Goal: Transaction & Acquisition: Download file/media

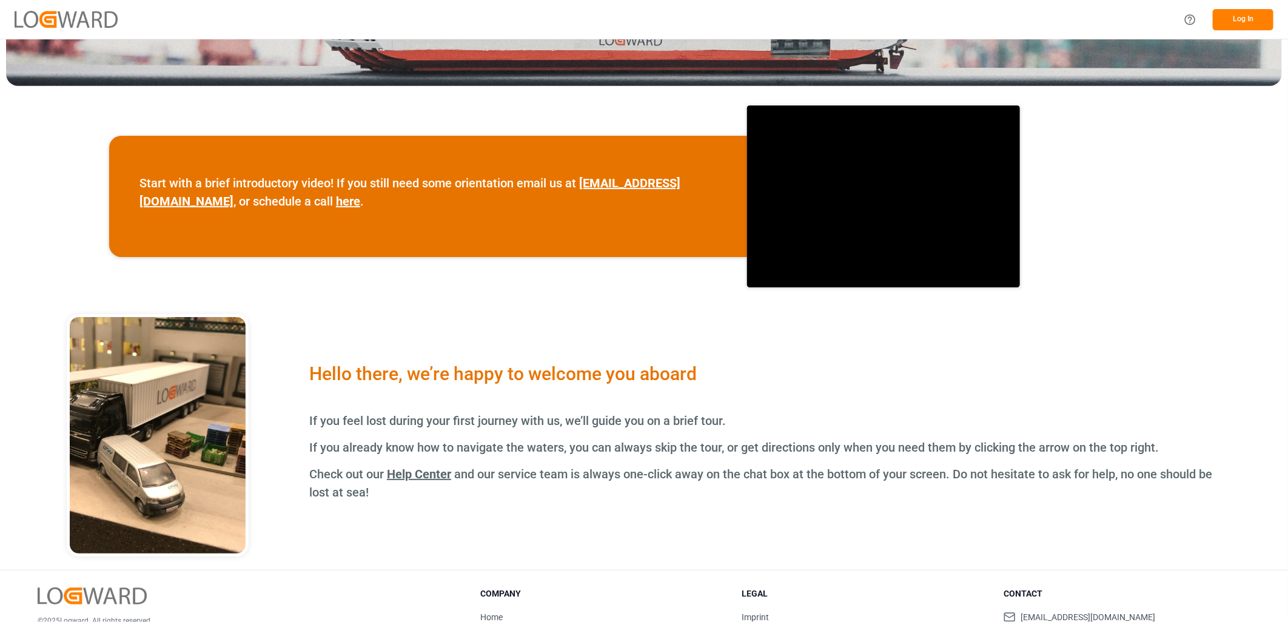
scroll to position [148, 0]
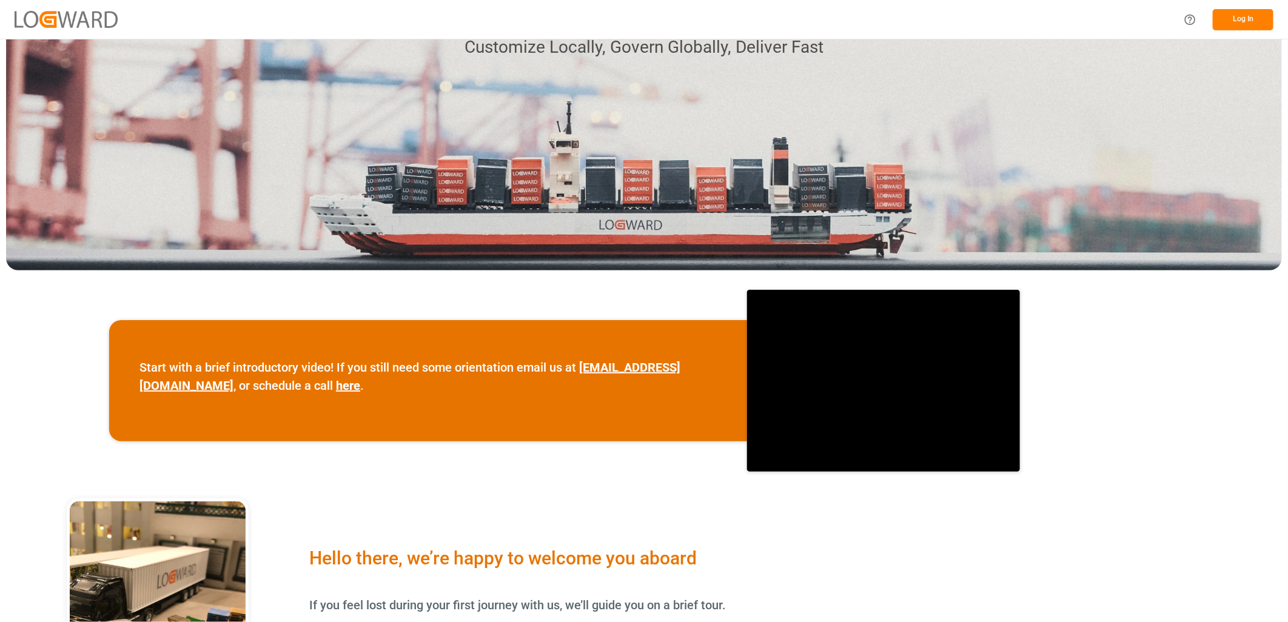
click at [1251, 20] on button "Log In" at bounding box center [1243, 19] width 61 height 21
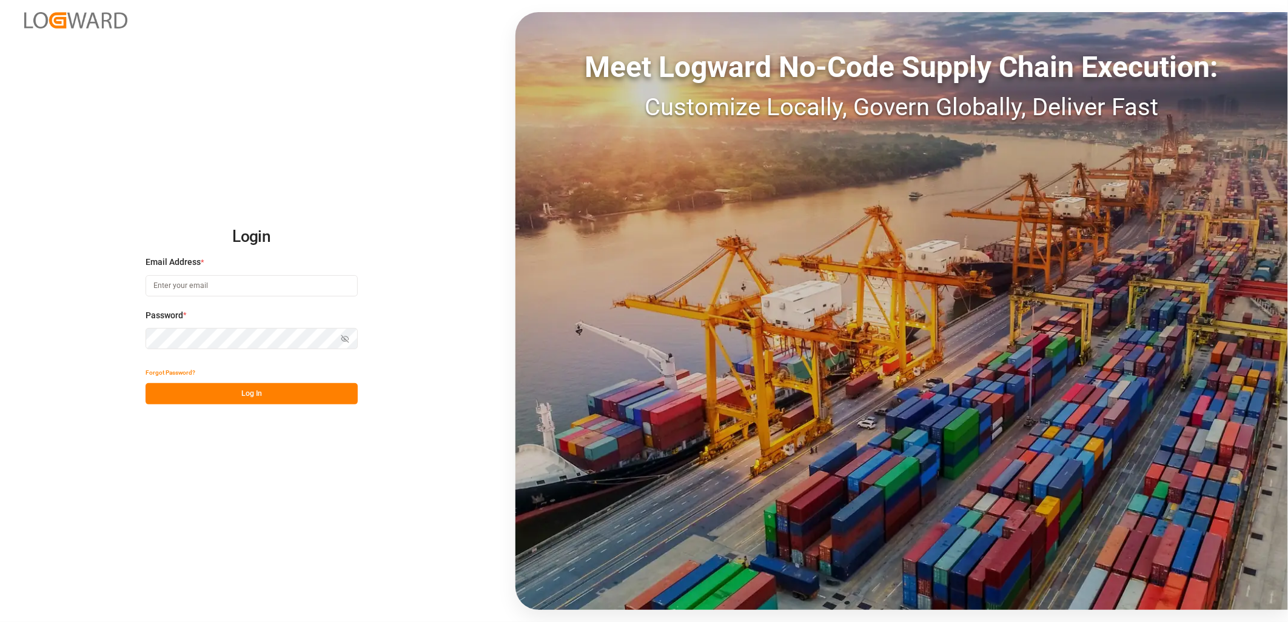
type input "[PERSON_NAME][EMAIL_ADDRESS][PERSON_NAME][DOMAIN_NAME]"
click at [227, 391] on button "Log In" at bounding box center [252, 393] width 212 height 21
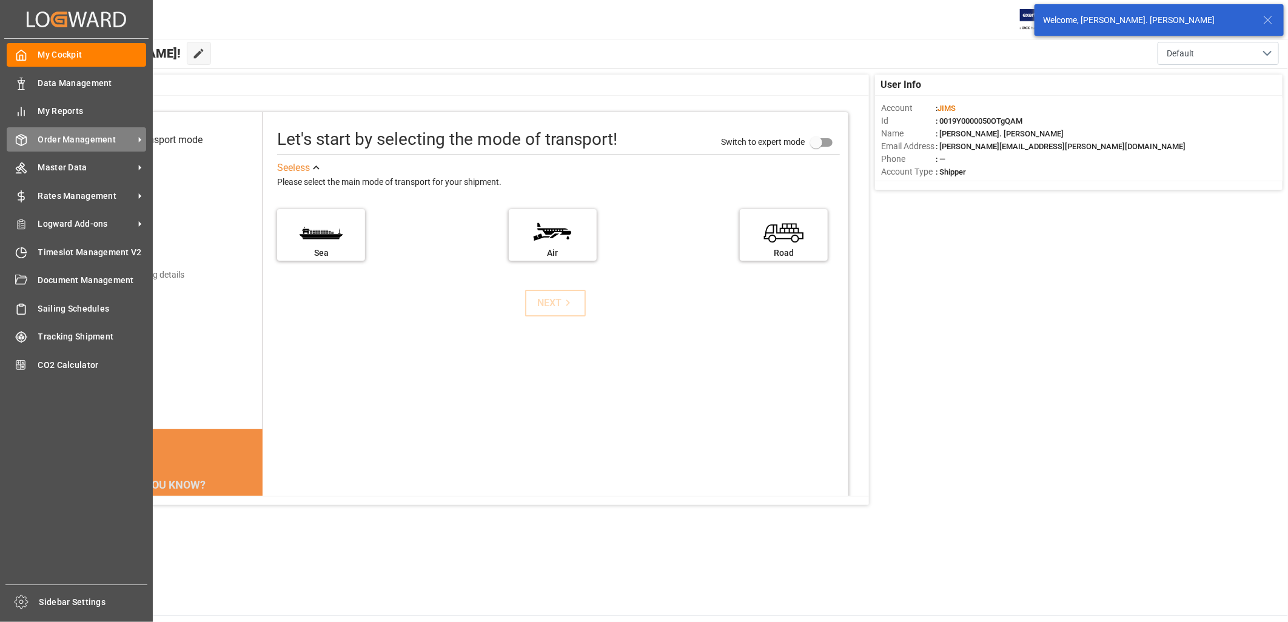
click at [58, 141] on span "Order Management" at bounding box center [86, 139] width 96 height 13
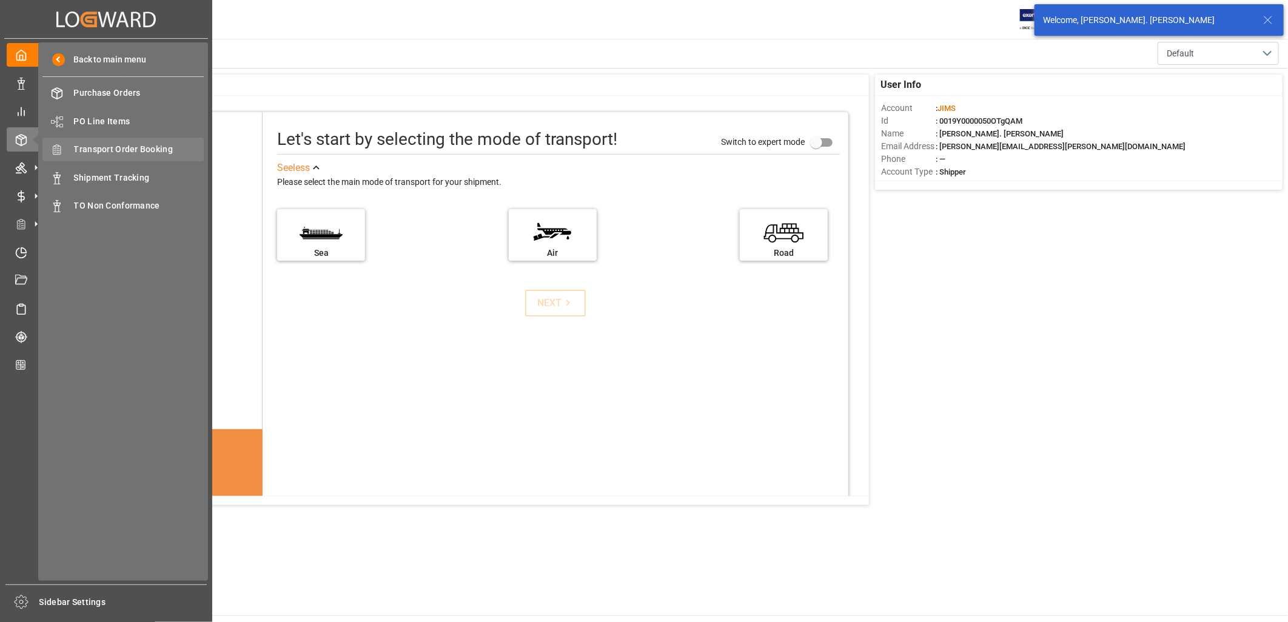
click at [97, 147] on span "Transport Order Booking" at bounding box center [139, 149] width 130 height 13
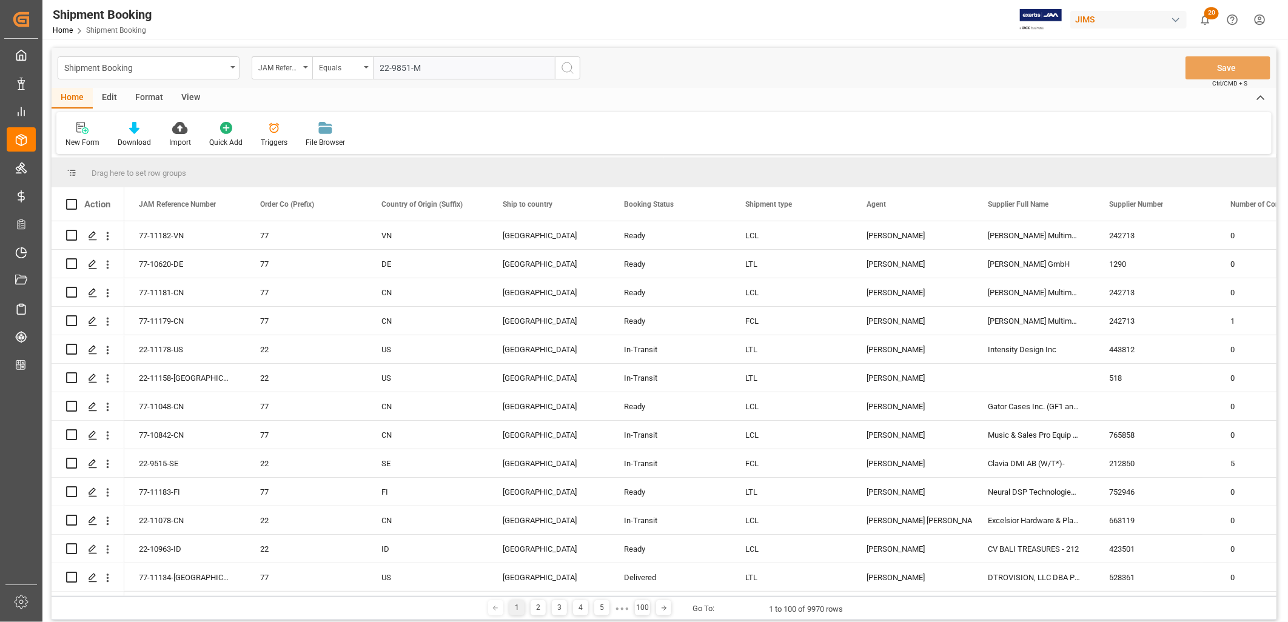
type input "22-9851-MY"
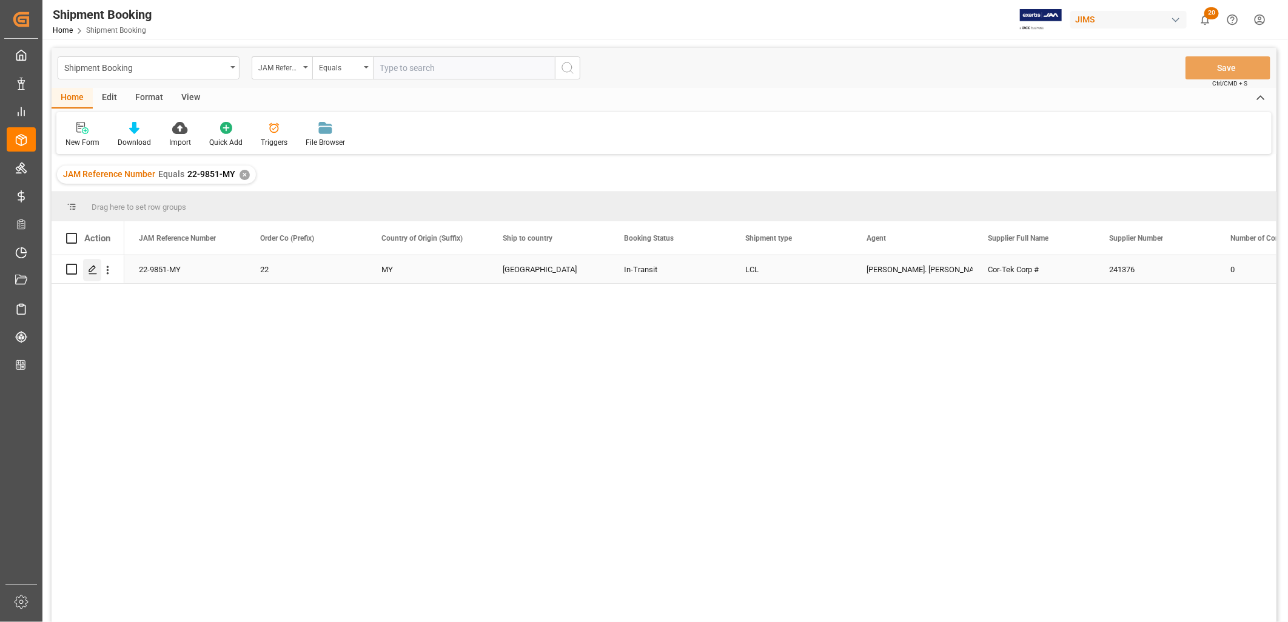
click at [95, 269] on icon "Press SPACE to select this row." at bounding box center [93, 270] width 10 height 10
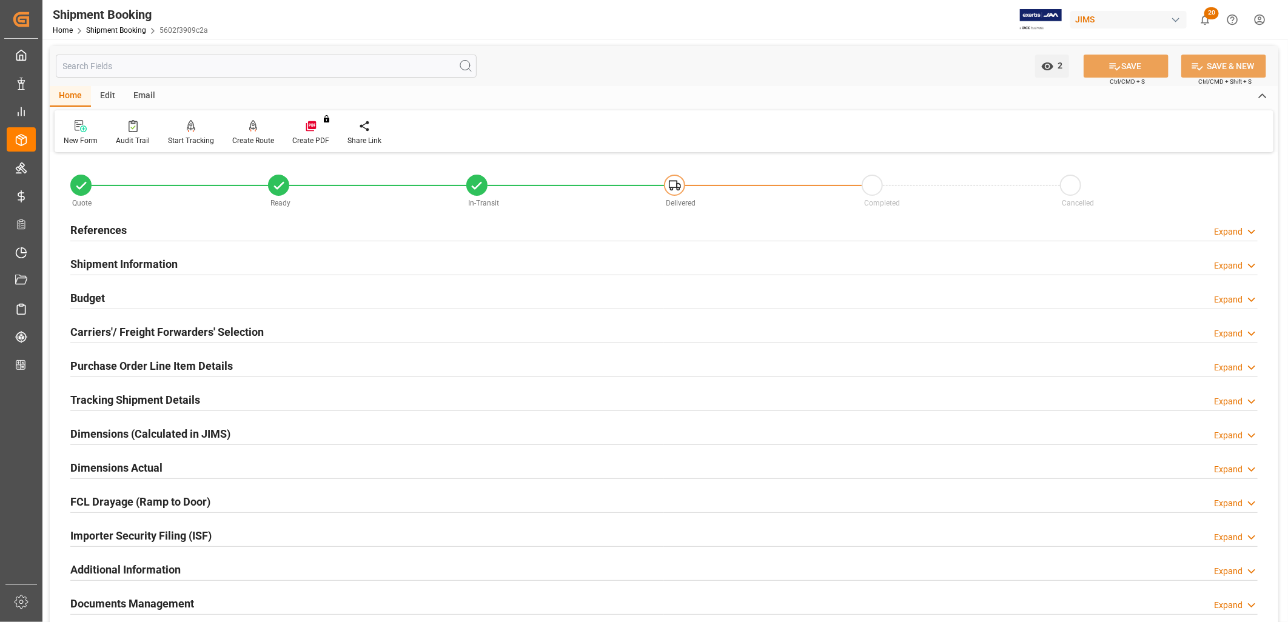
click at [150, 599] on h2 "Documents Management" at bounding box center [132, 604] width 124 height 16
click at [138, 605] on h2 "Documents Management" at bounding box center [132, 604] width 124 height 16
drag, startPoint x: 138, startPoint y: 605, endPoint x: 86, endPoint y: 604, distance: 52.8
click at [86, 604] on h2 "Documents Management" at bounding box center [132, 604] width 124 height 16
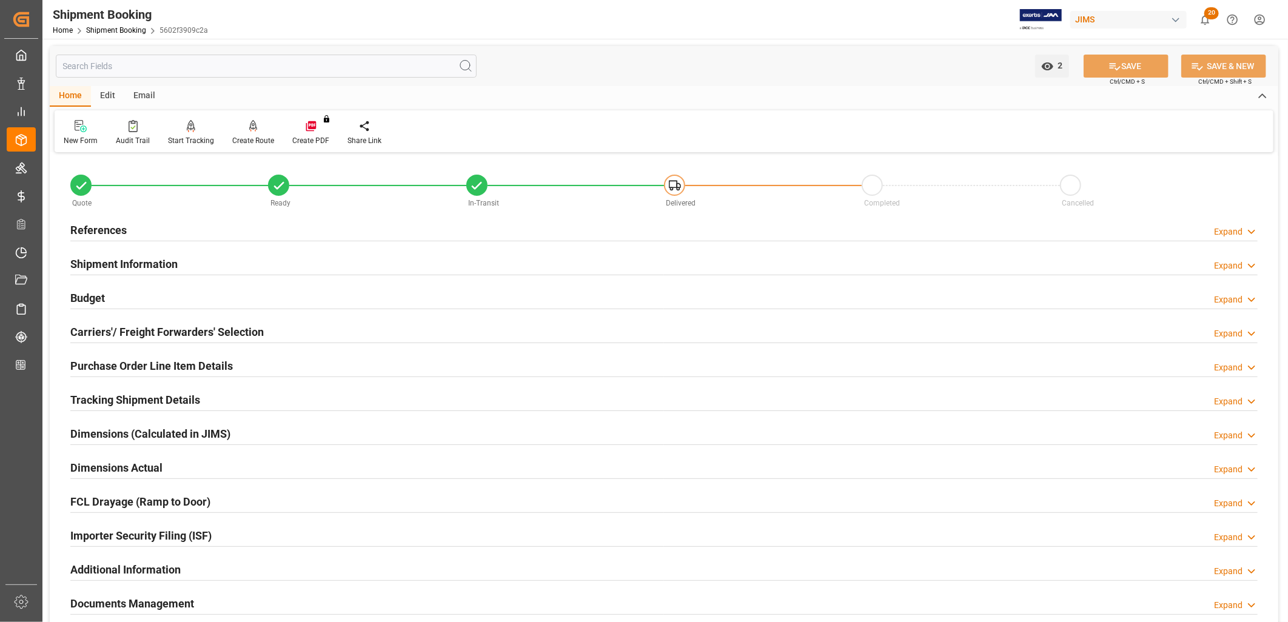
scroll to position [269, 0]
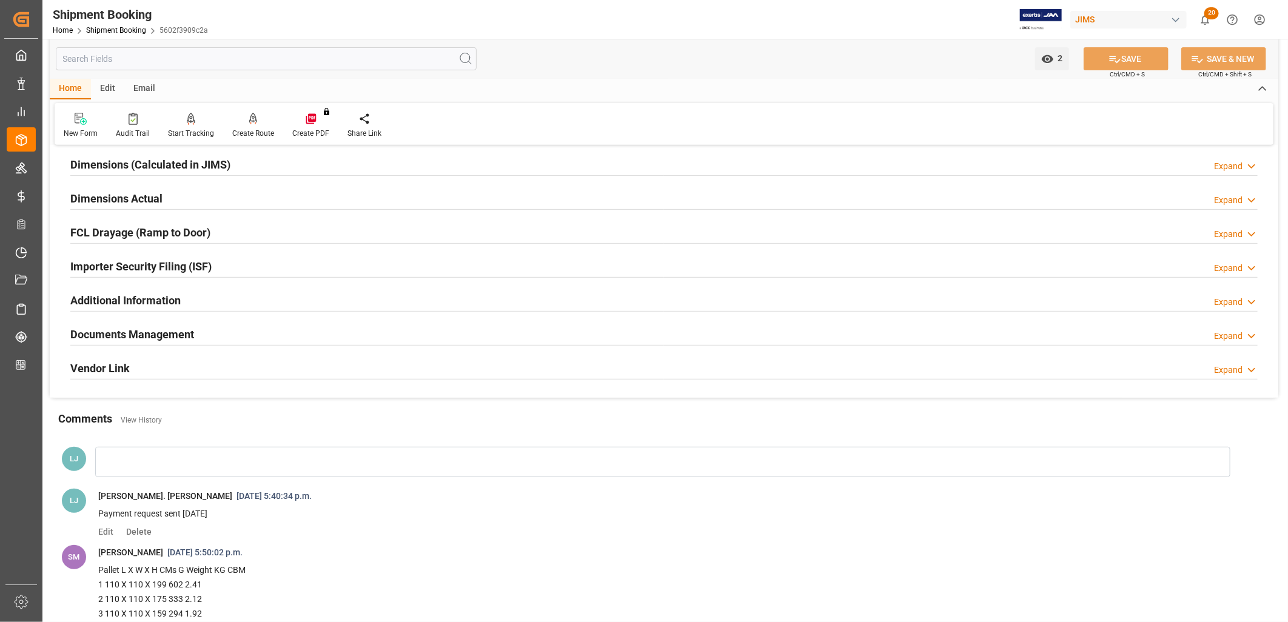
click at [113, 328] on h2 "Documents Management" at bounding box center [132, 334] width 124 height 16
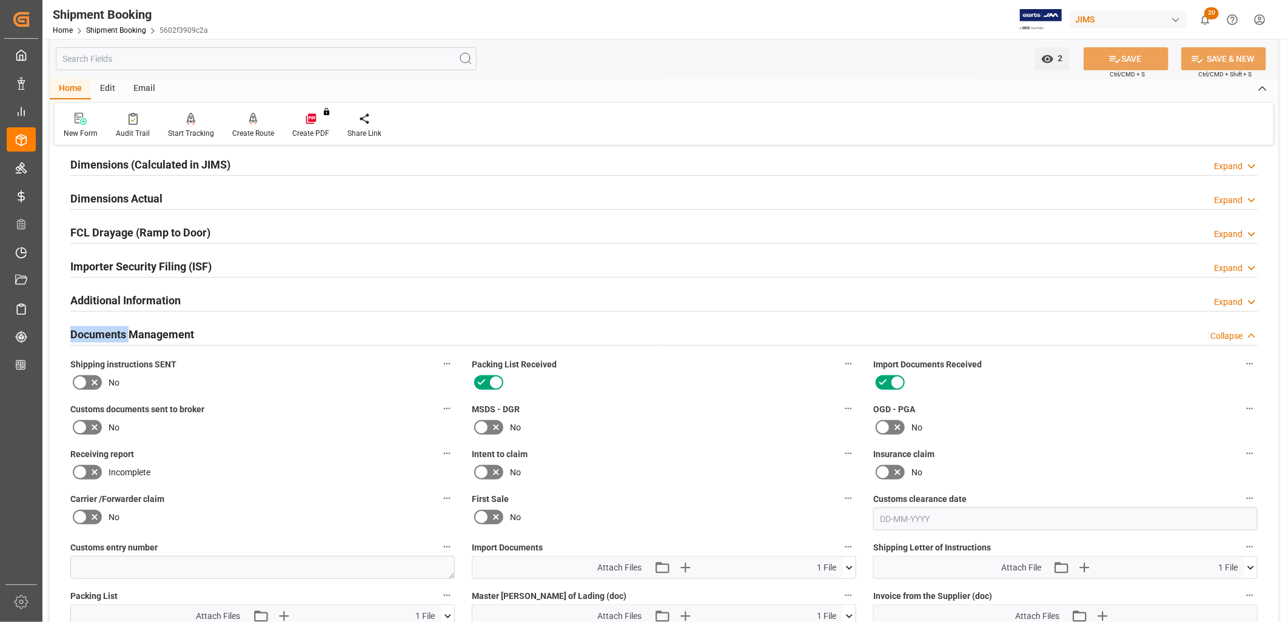
click at [113, 328] on h2 "Documents Management" at bounding box center [132, 334] width 124 height 16
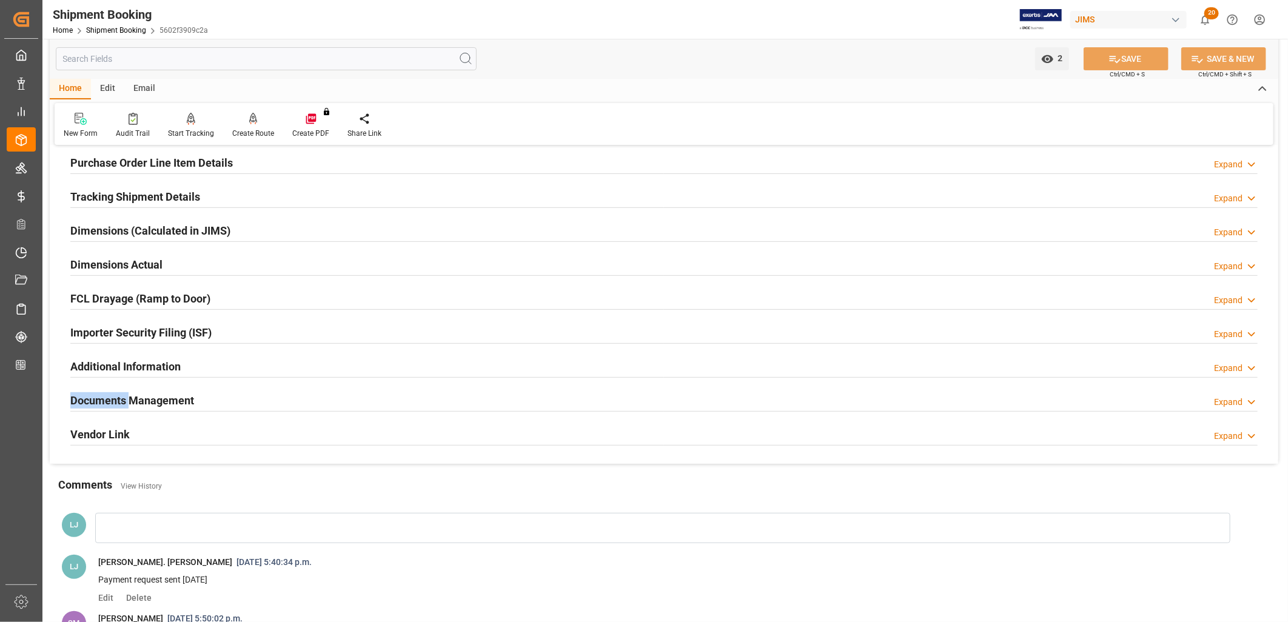
scroll to position [202, 0]
click at [144, 397] on h2 "Documents Management" at bounding box center [132, 402] width 124 height 16
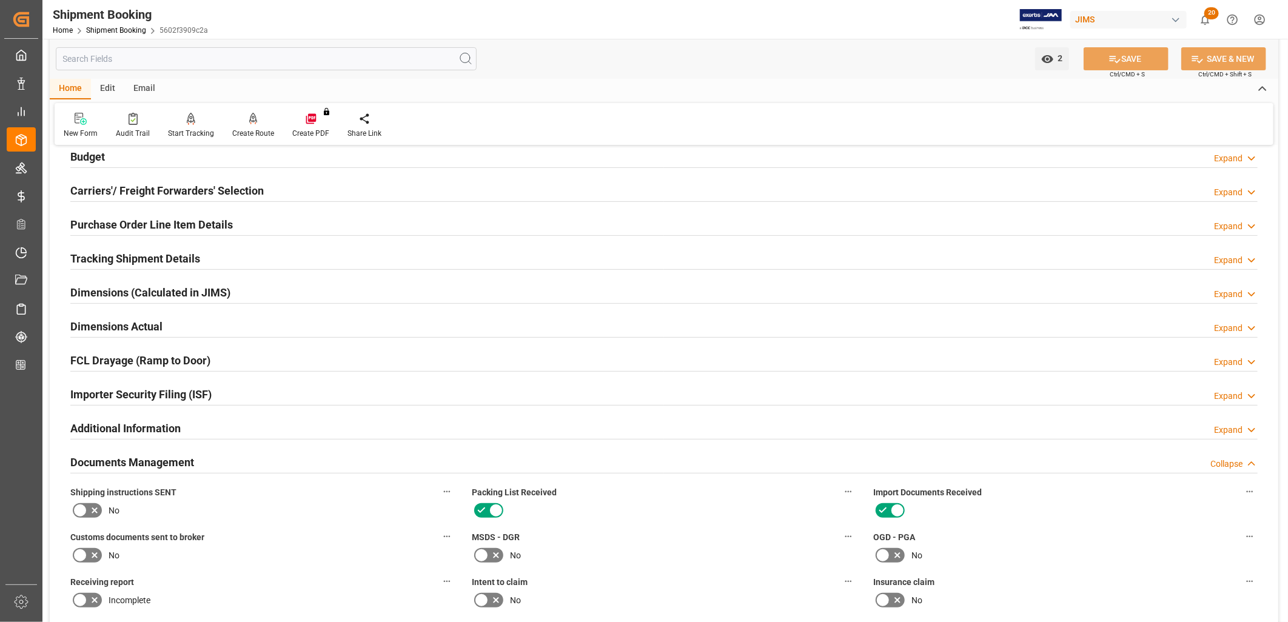
scroll to position [135, 0]
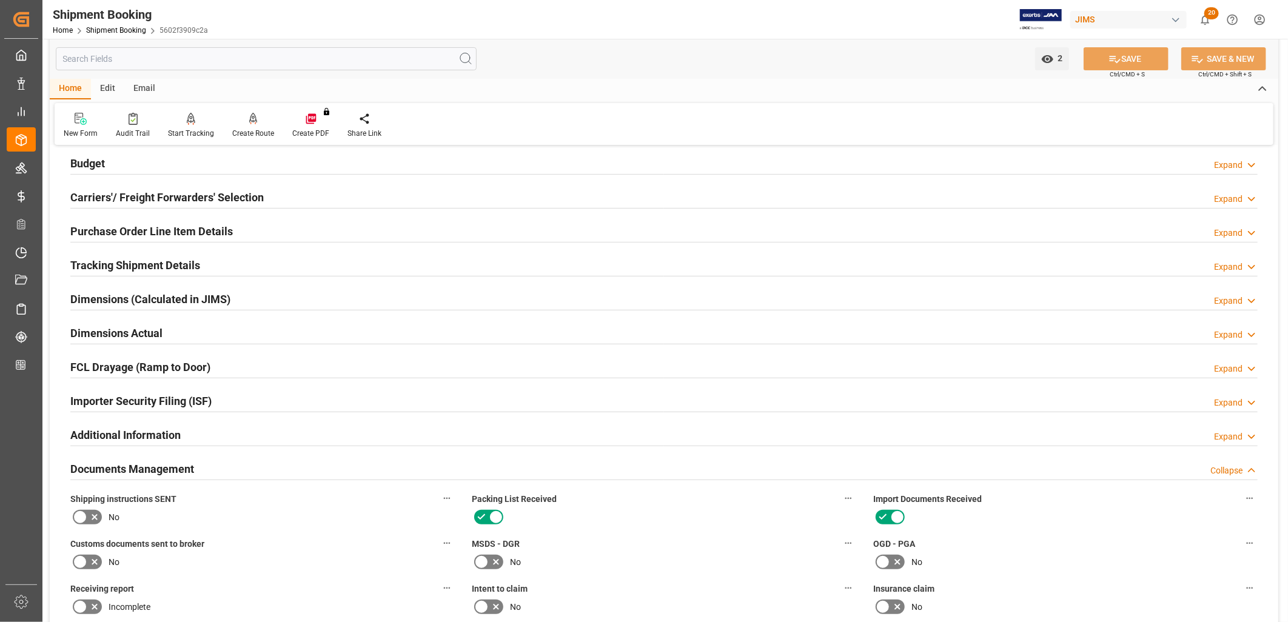
click at [206, 222] on div "Purchase Order Line Item Details" at bounding box center [151, 230] width 163 height 23
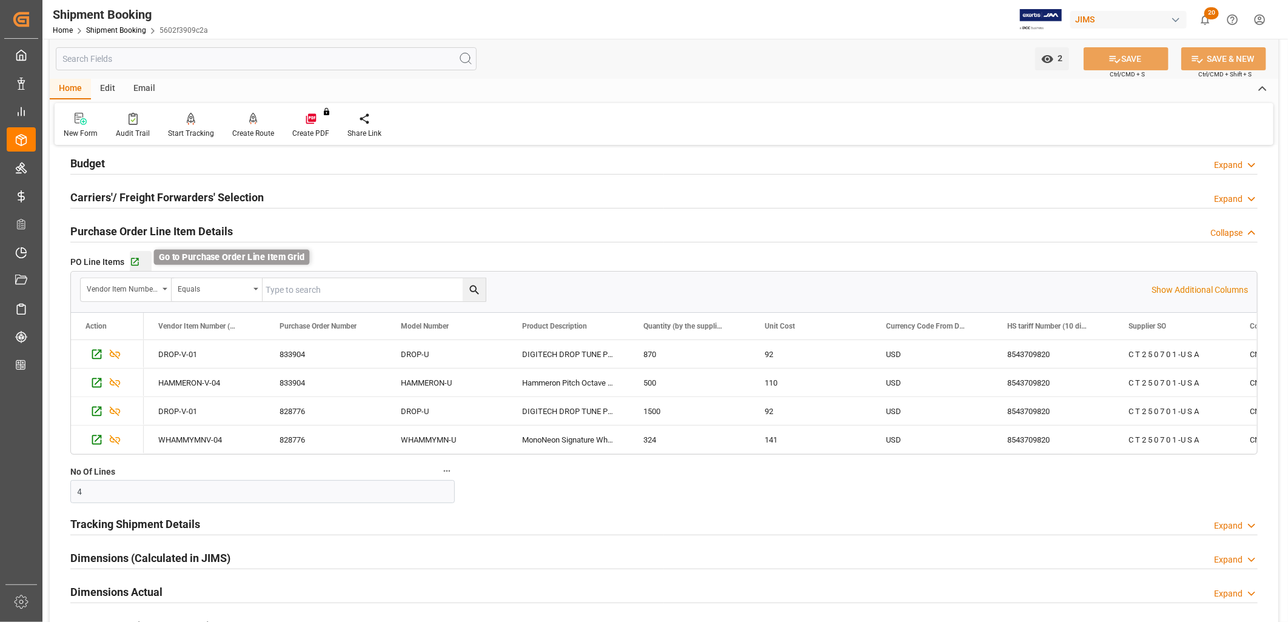
click at [135, 261] on icon "button" at bounding box center [135, 262] width 8 height 8
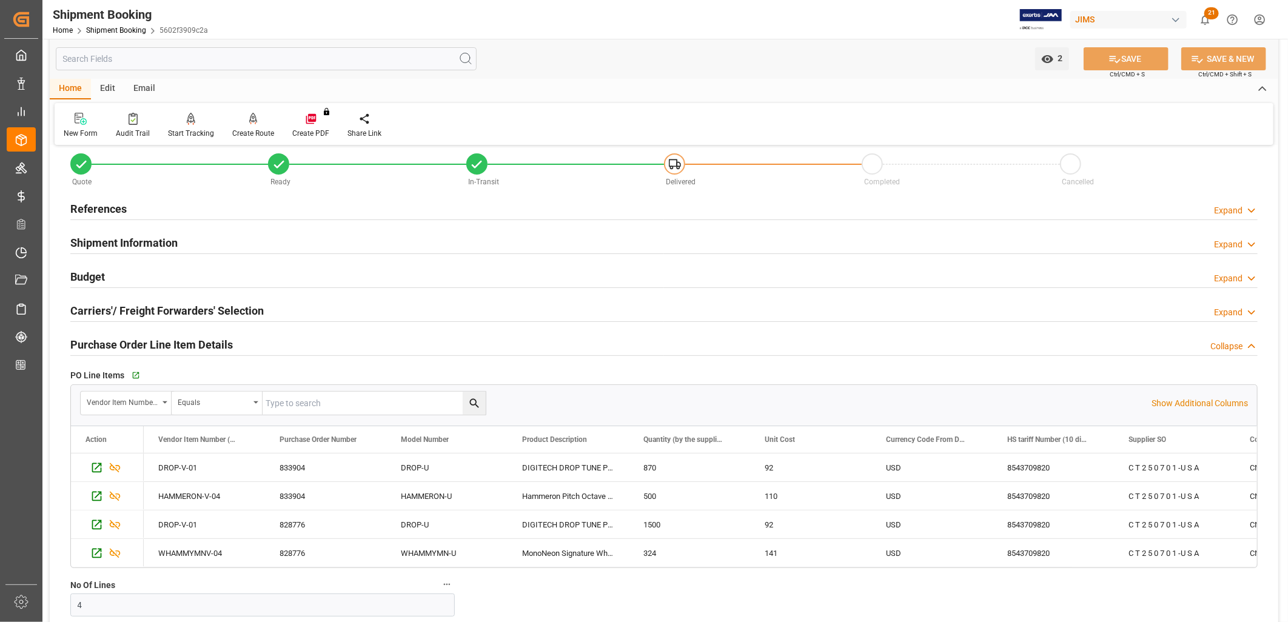
scroll to position [0, 0]
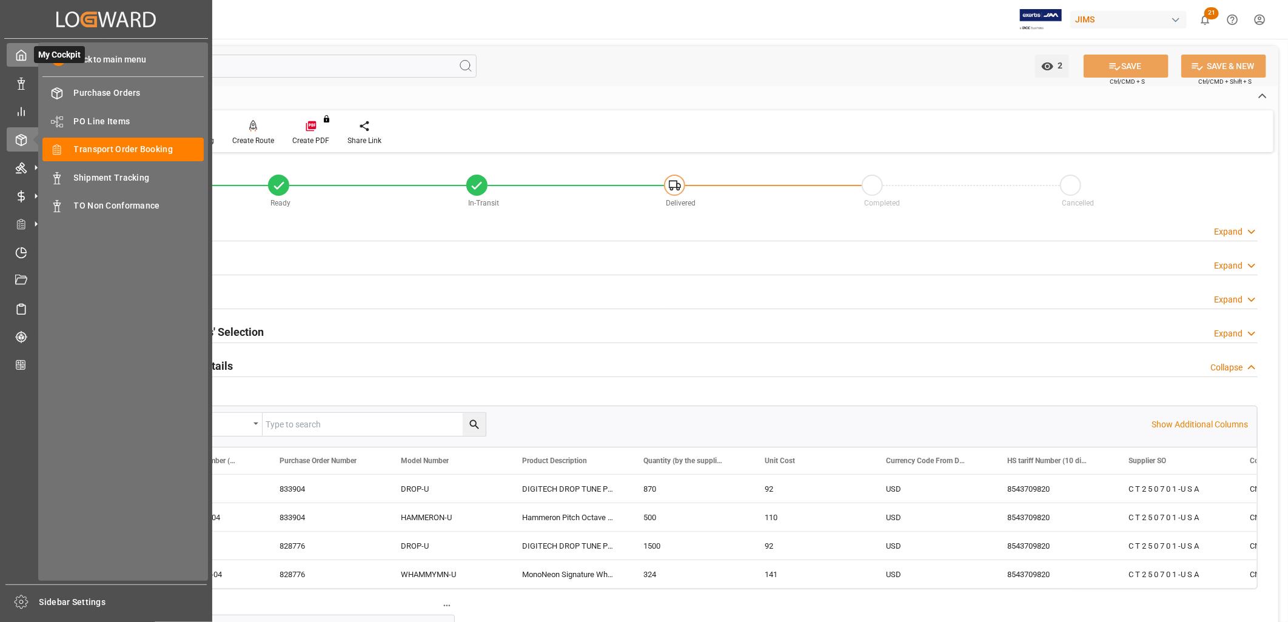
click at [22, 55] on polyline at bounding box center [21, 57] width 3 height 5
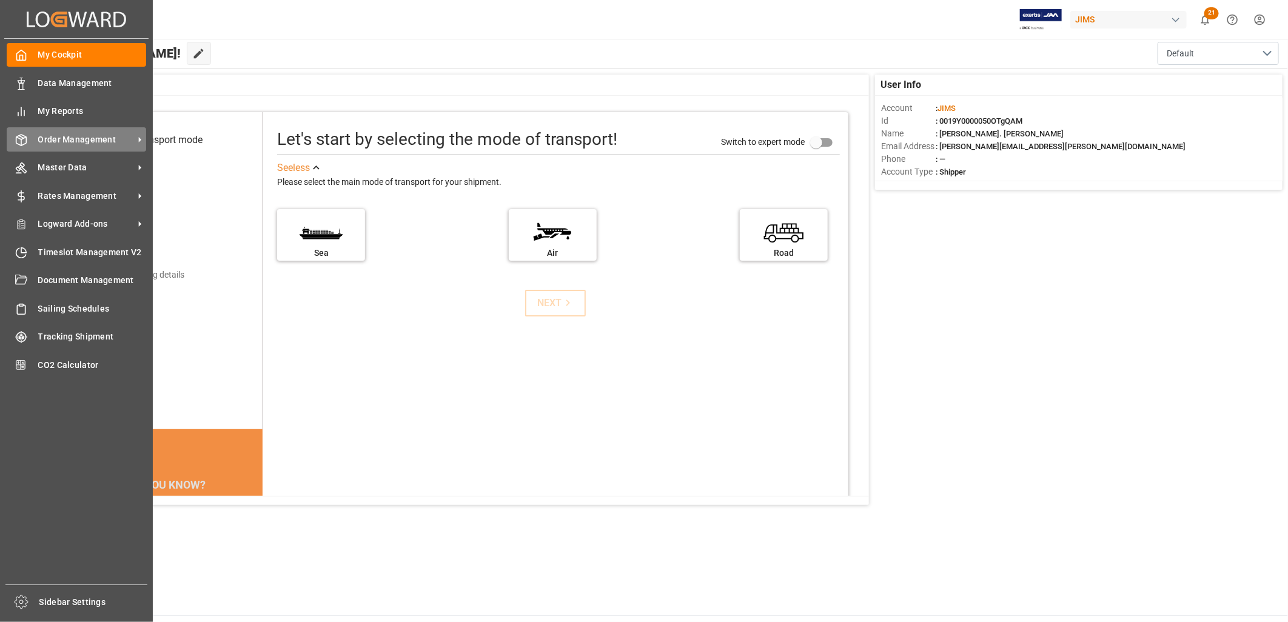
click at [95, 134] on span "Order Management" at bounding box center [86, 139] width 96 height 13
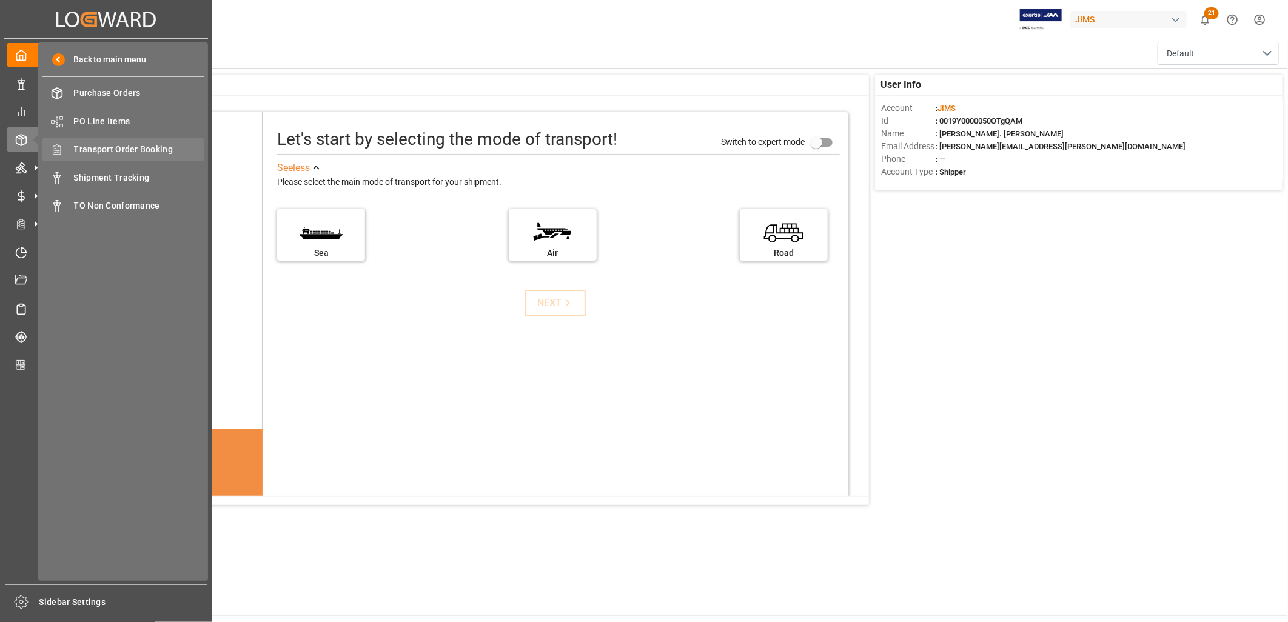
click at [135, 146] on span "Transport Order Booking" at bounding box center [139, 149] width 130 height 13
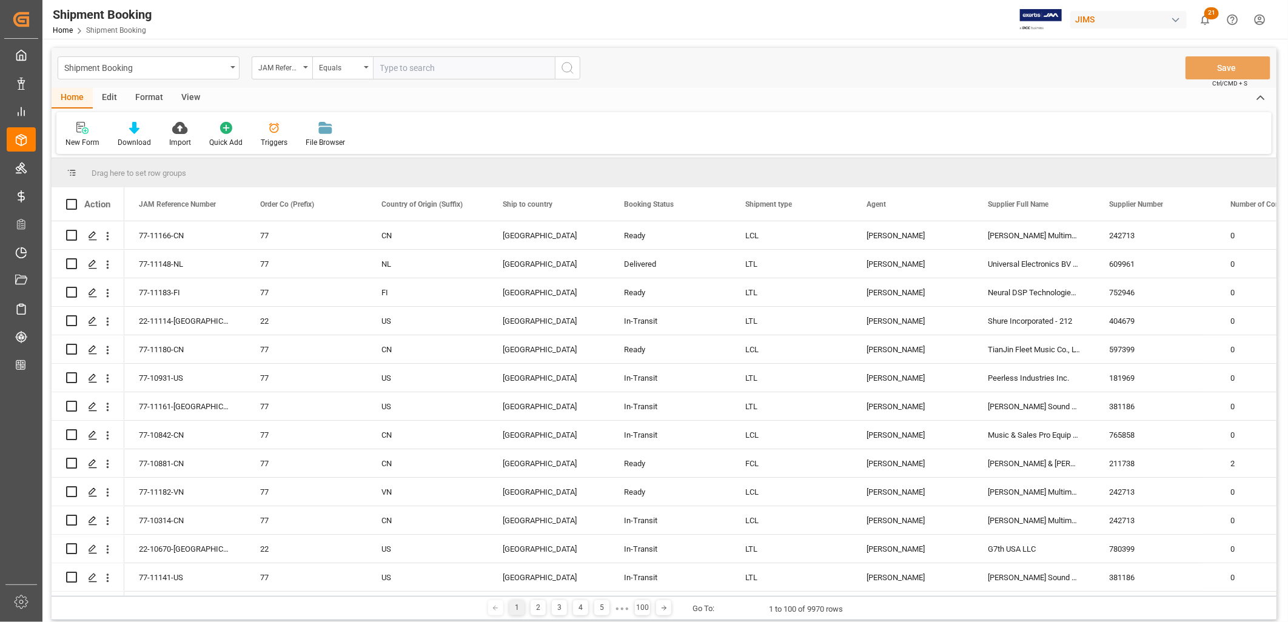
click at [386, 64] on input "text" at bounding box center [464, 67] width 182 height 23
type input "22-10500-JP"
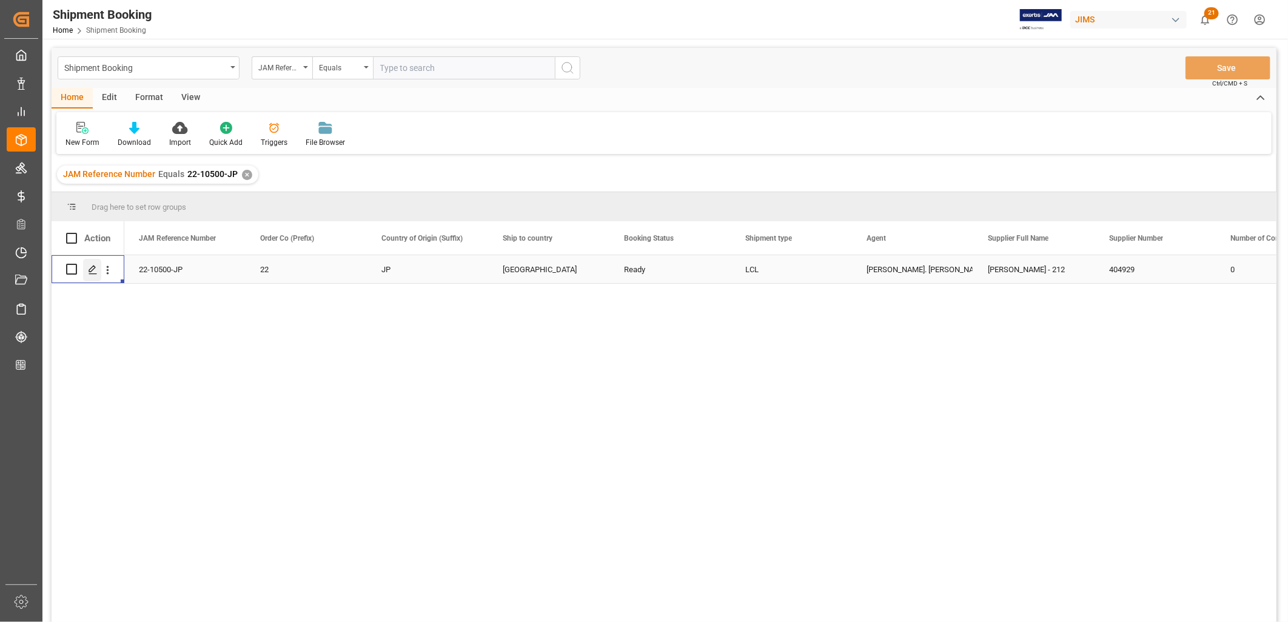
click at [92, 268] on icon "Press SPACE to select this row." at bounding box center [93, 270] width 10 height 10
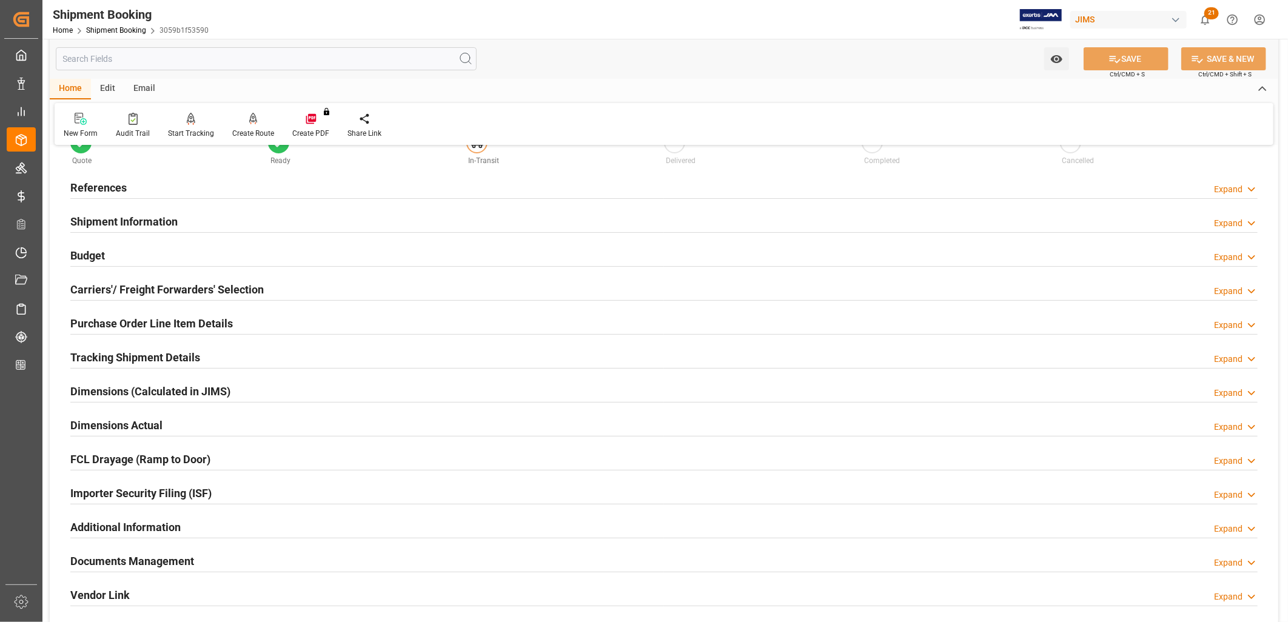
scroll to position [19, 0]
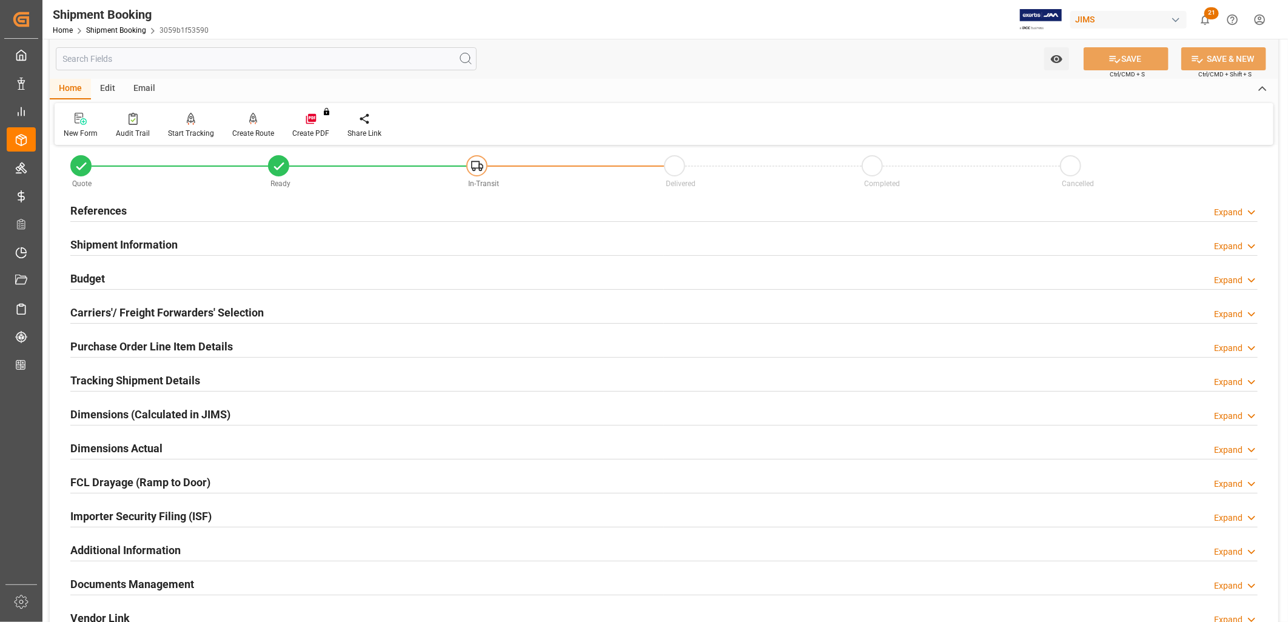
click at [153, 585] on h2 "Documents Management" at bounding box center [132, 584] width 124 height 16
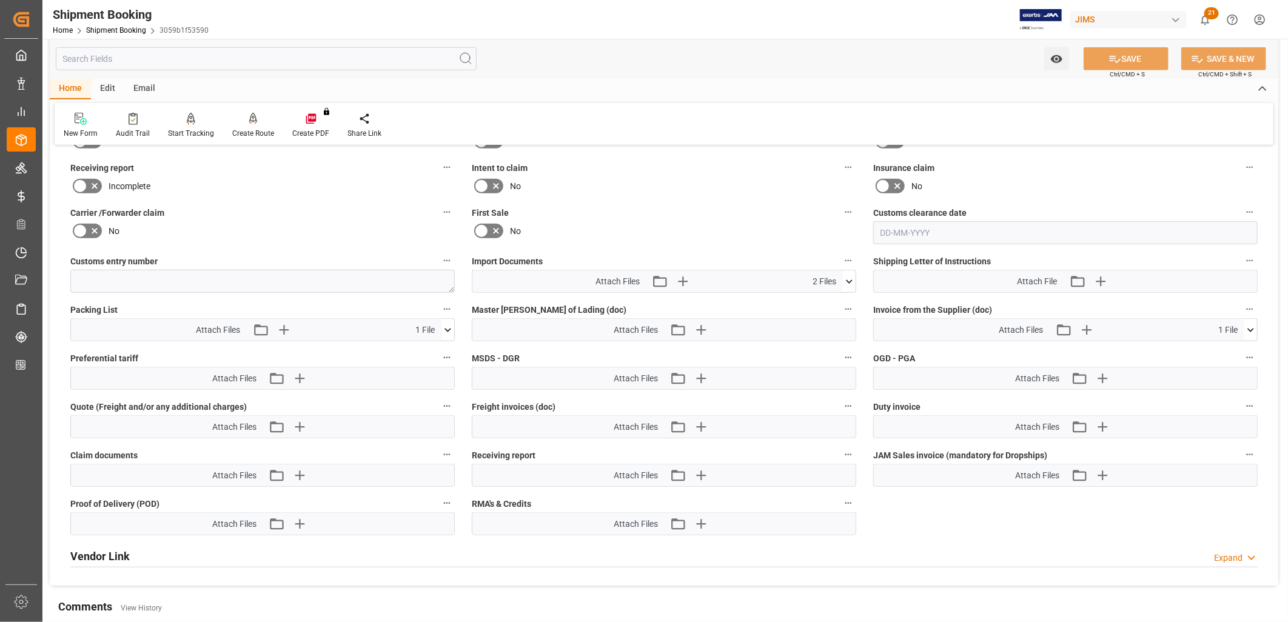
scroll to position [559, 0]
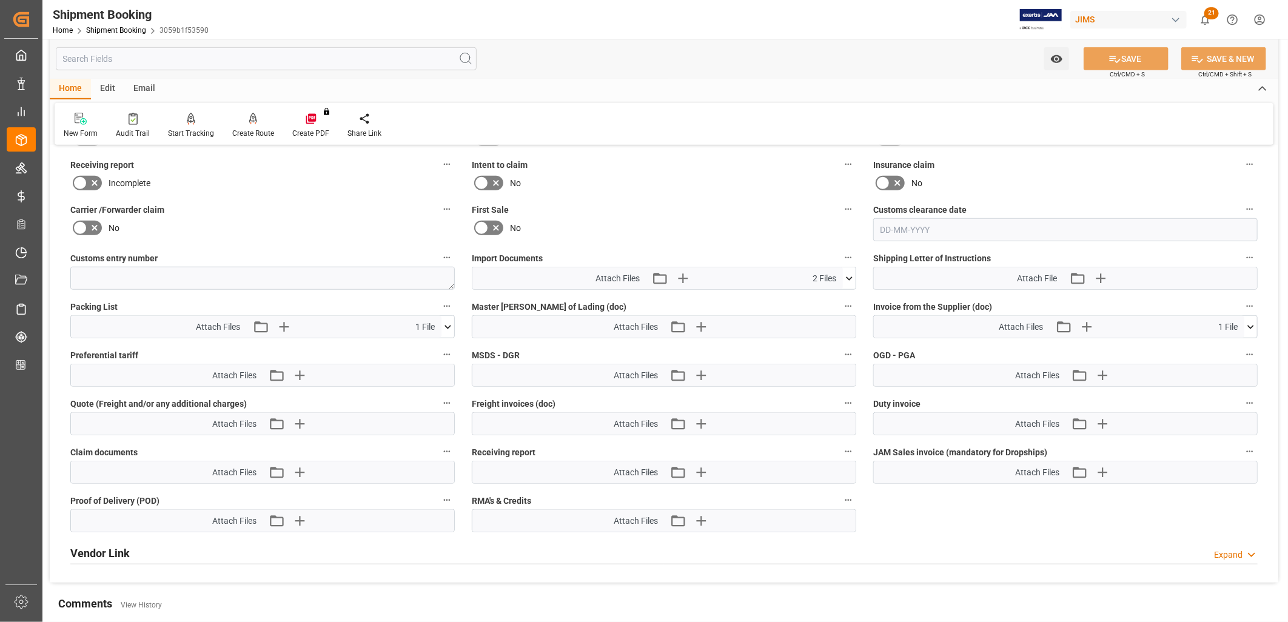
click at [850, 273] on icon at bounding box center [849, 278] width 13 height 13
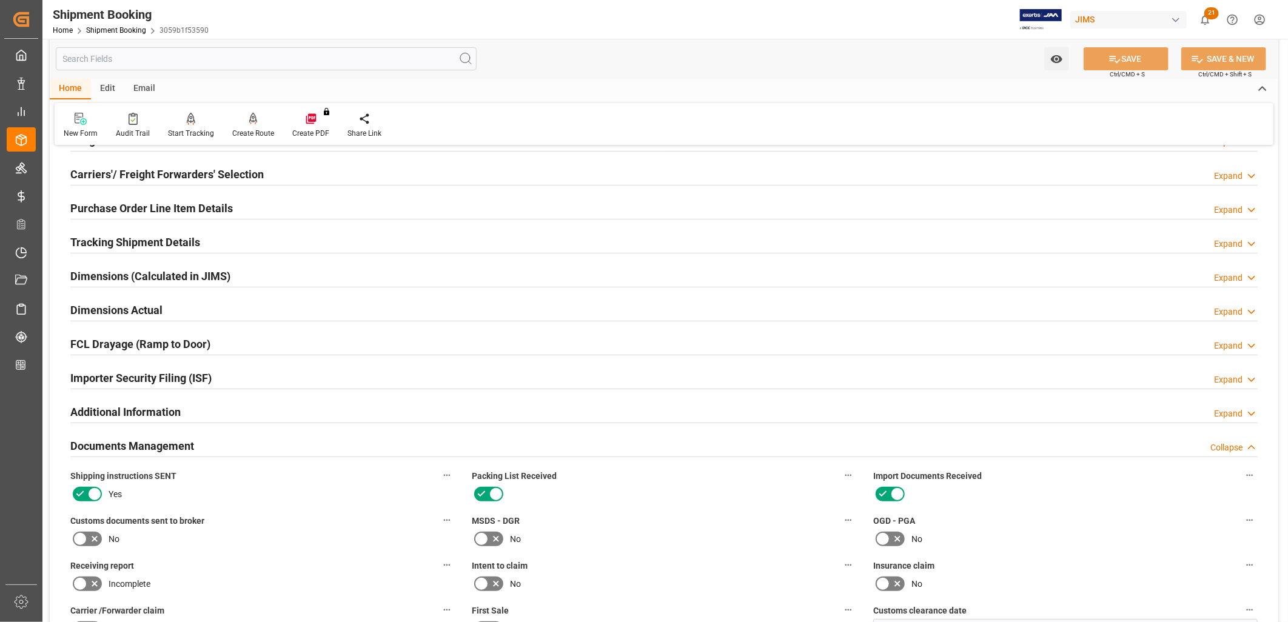
scroll to position [154, 0]
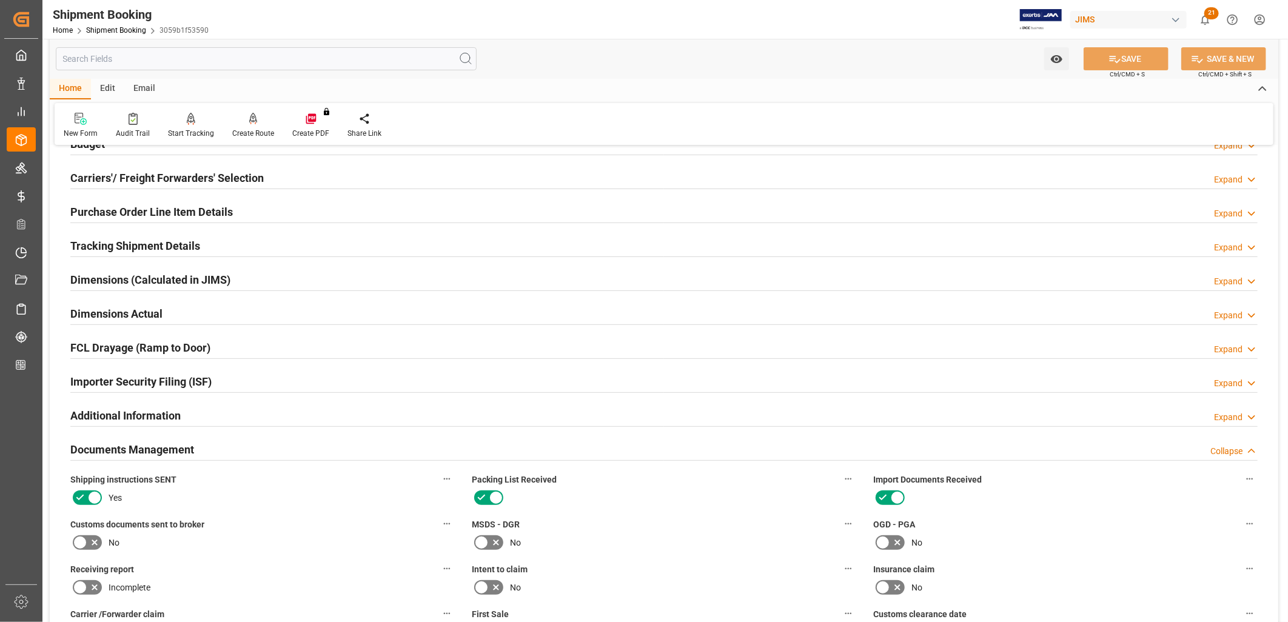
click at [167, 445] on h2 "Documents Management" at bounding box center [132, 450] width 124 height 16
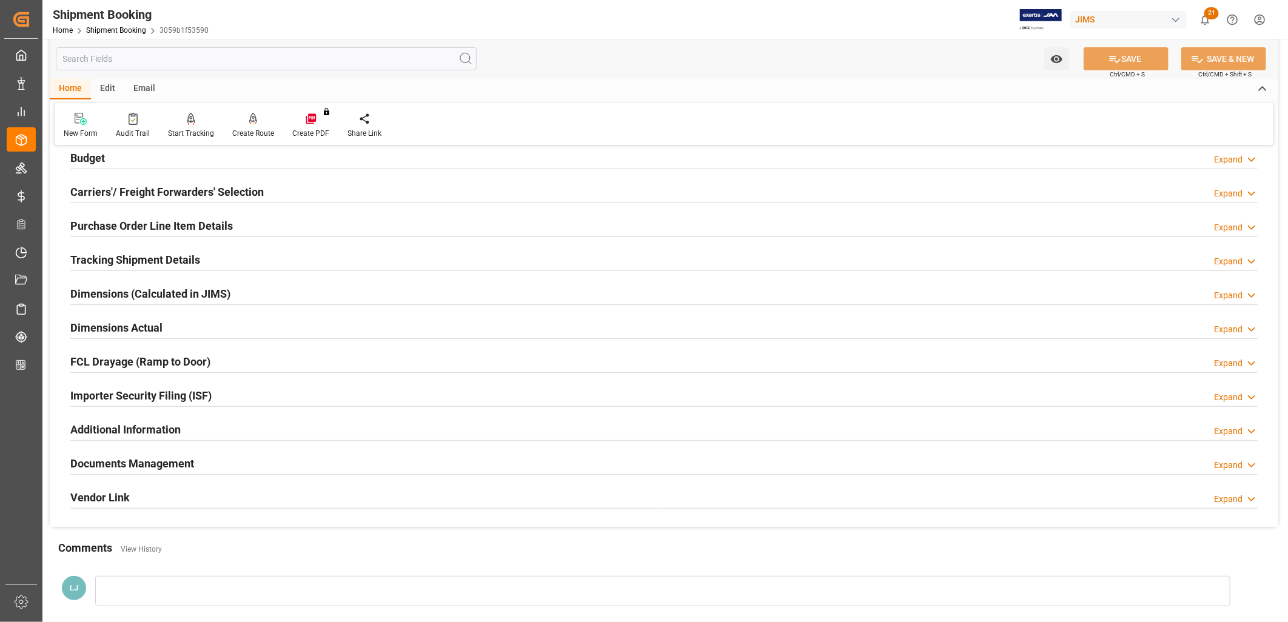
scroll to position [87, 0]
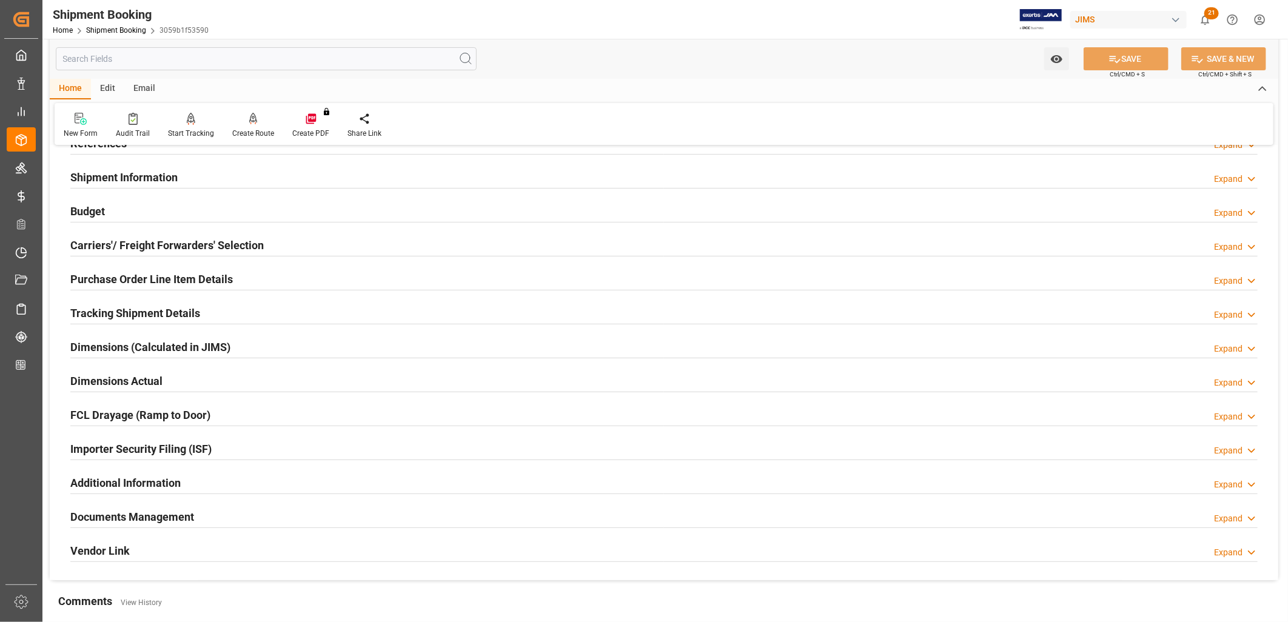
click at [136, 278] on h2 "Purchase Order Line Item Details" at bounding box center [151, 279] width 163 height 16
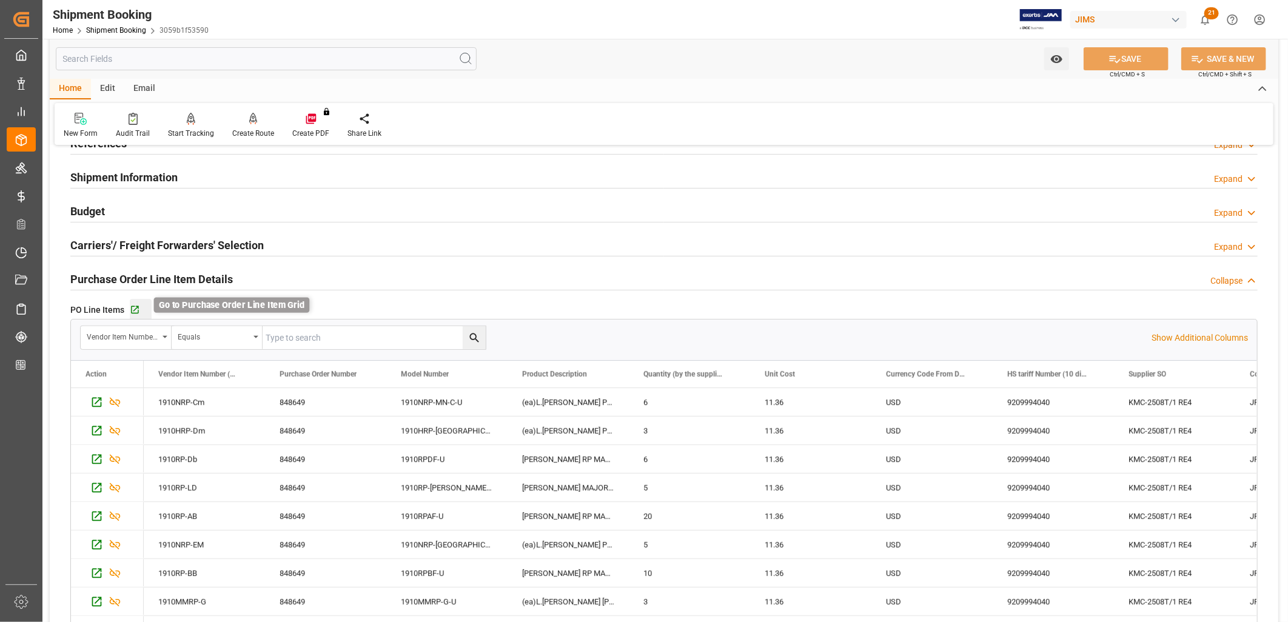
click at [137, 309] on icon "button" at bounding box center [135, 310] width 10 height 10
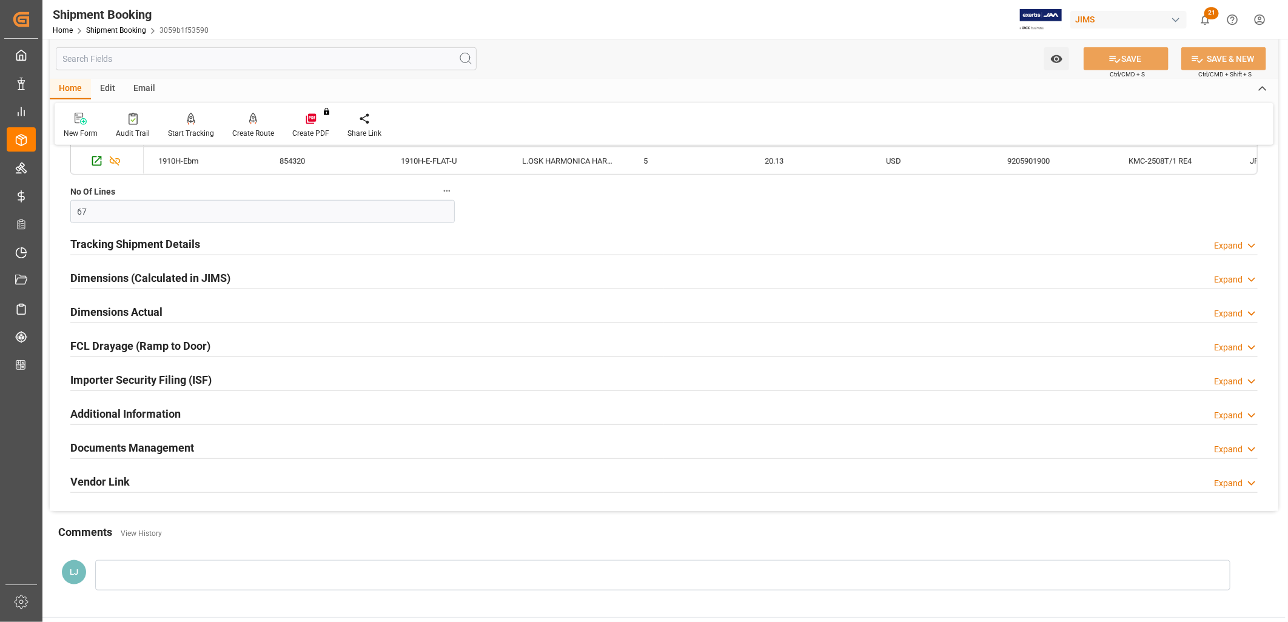
scroll to position [584, 0]
click at [168, 448] on h2 "Documents Management" at bounding box center [132, 449] width 124 height 16
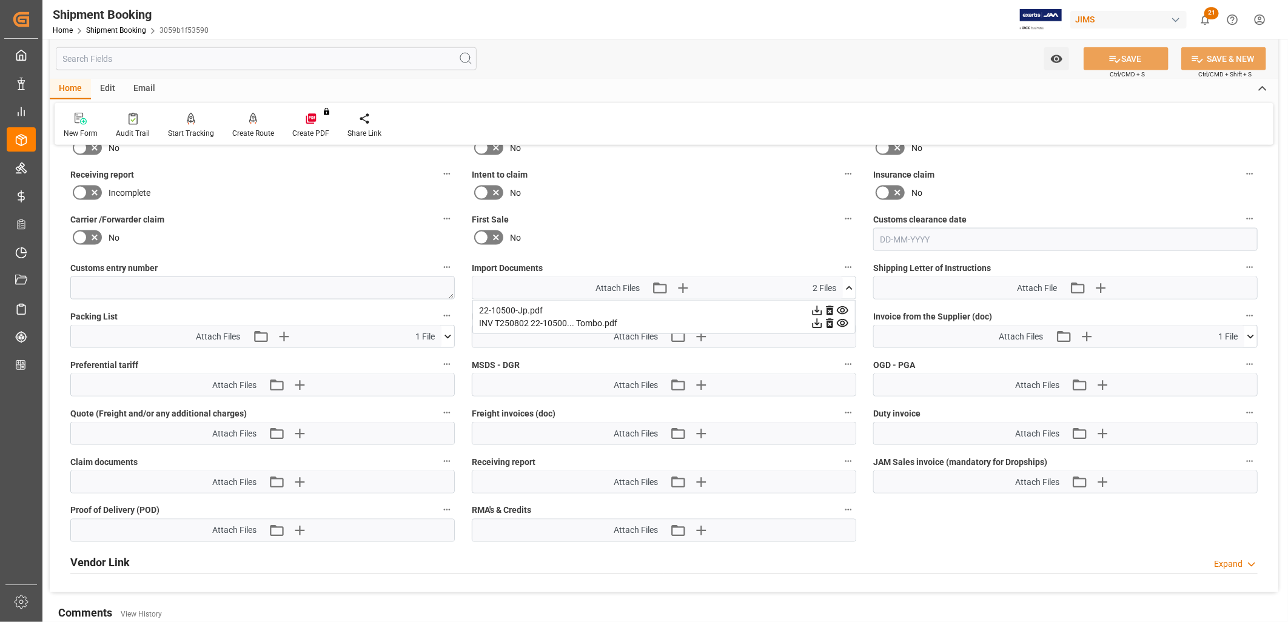
scroll to position [987, 0]
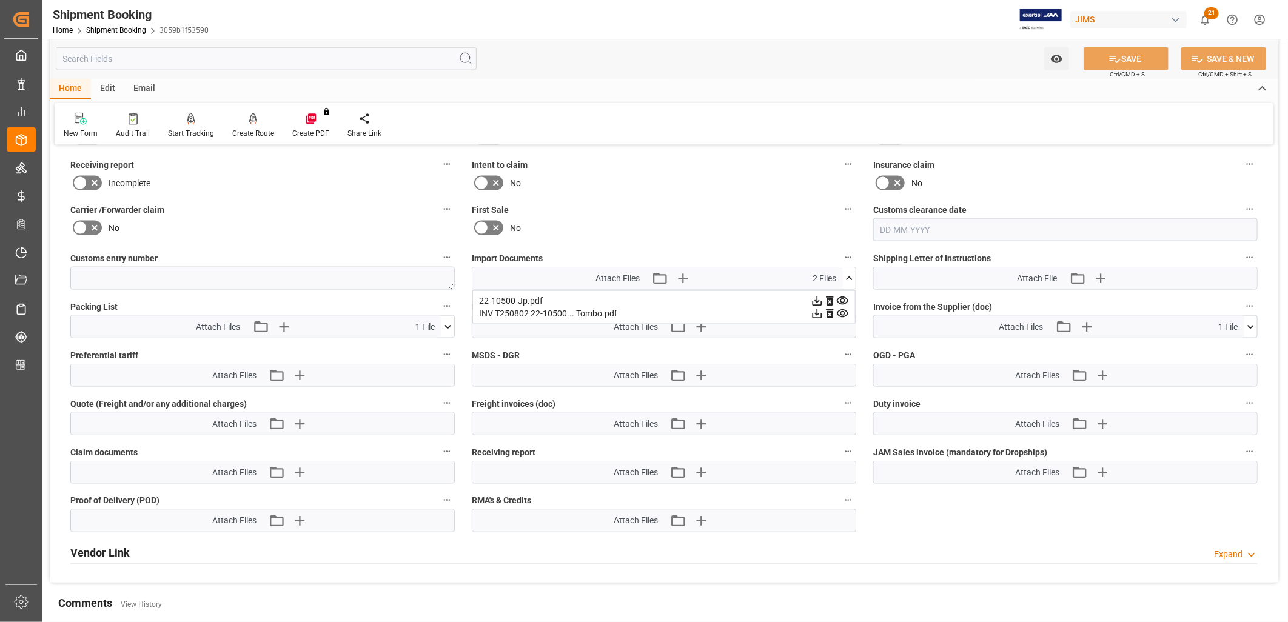
click at [1254, 325] on icon at bounding box center [1251, 327] width 13 height 13
click at [1244, 346] on icon at bounding box center [1245, 350] width 12 height 8
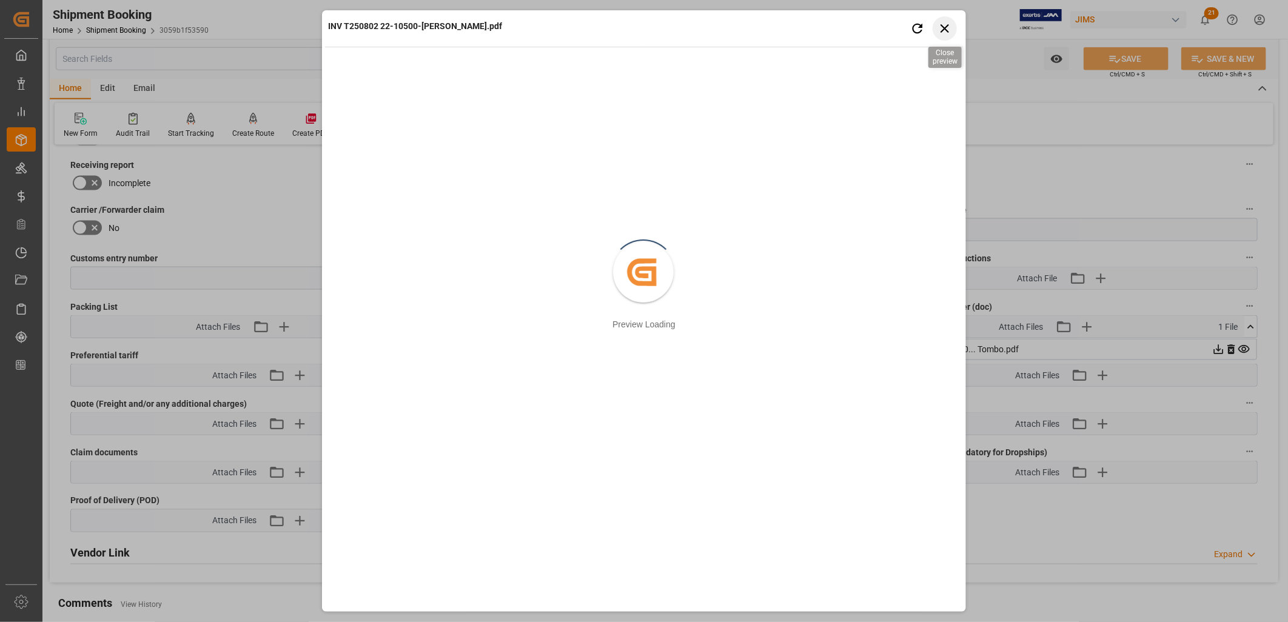
click at [944, 27] on icon "button" at bounding box center [945, 28] width 15 height 15
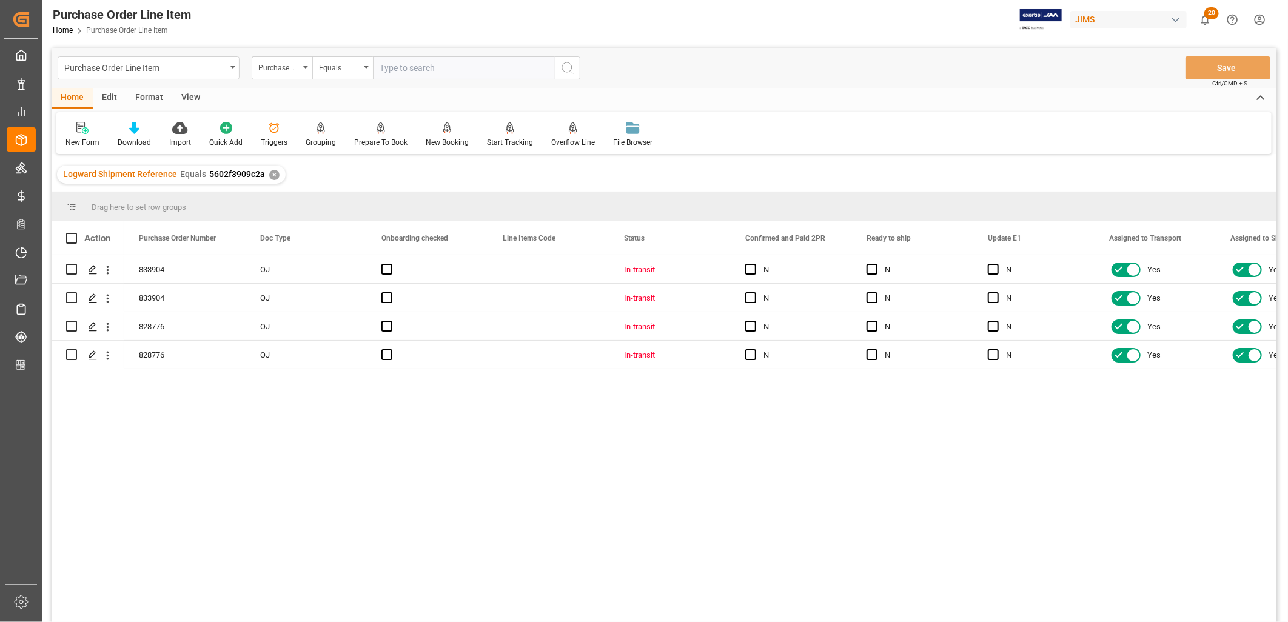
click at [193, 93] on div "View" at bounding box center [190, 98] width 37 height 21
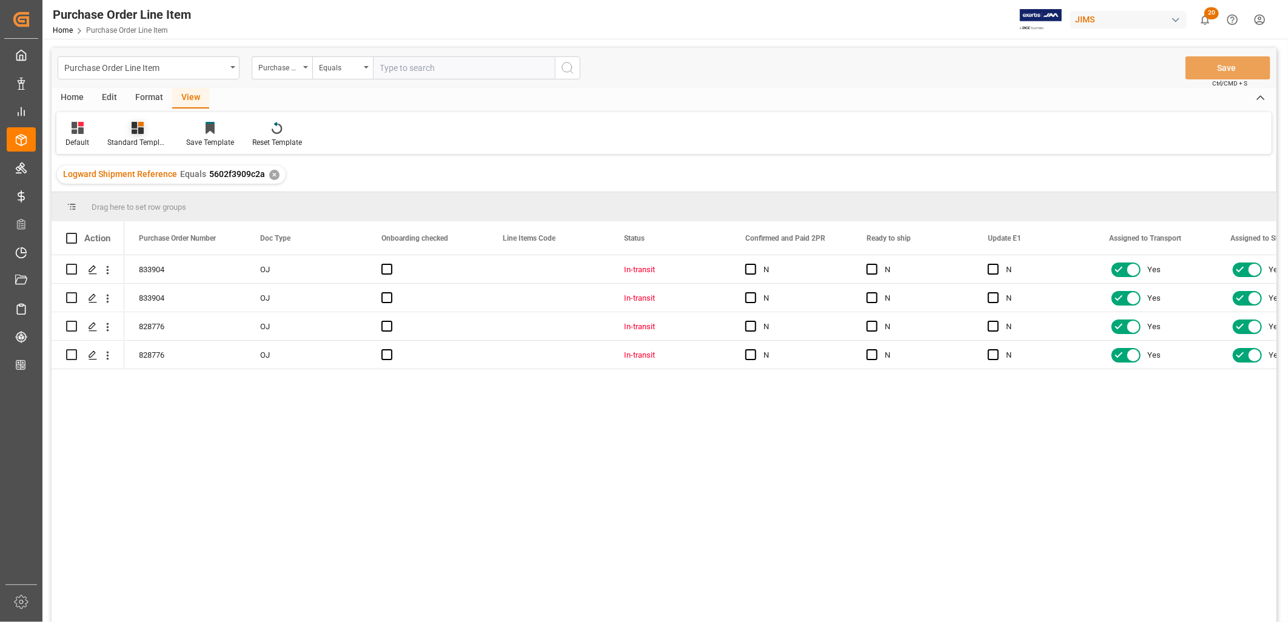
click at [140, 126] on icon at bounding box center [138, 128] width 12 height 12
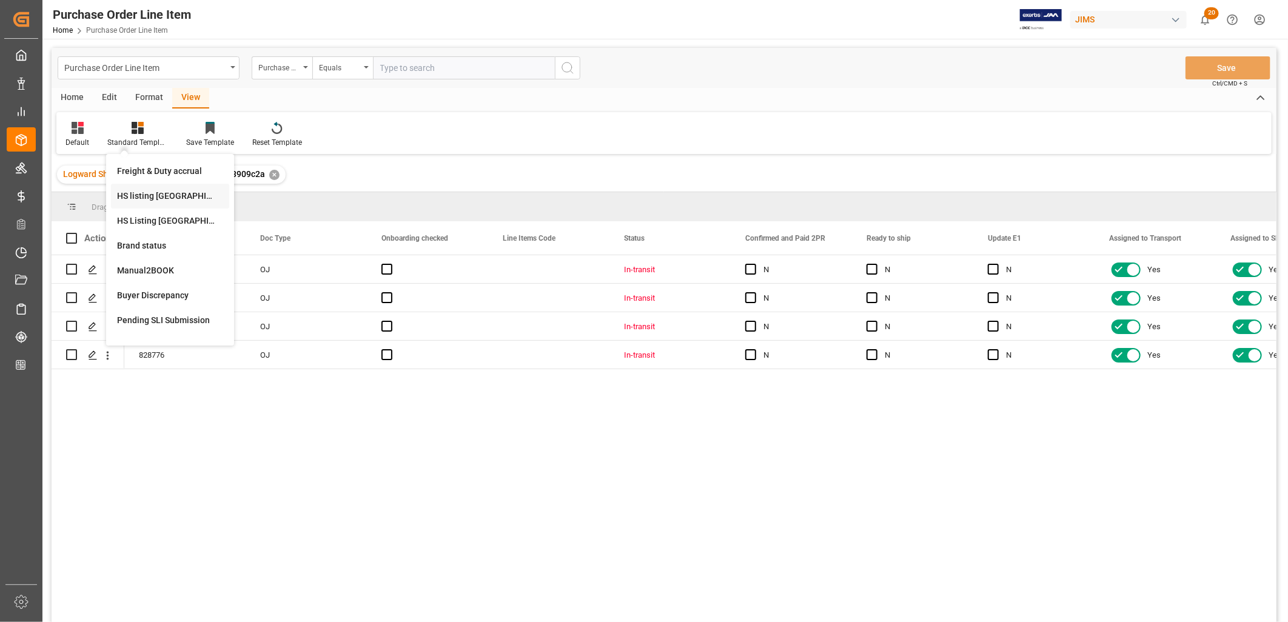
click at [153, 191] on div "HS listing [GEOGRAPHIC_DATA]" at bounding box center [170, 196] width 106 height 13
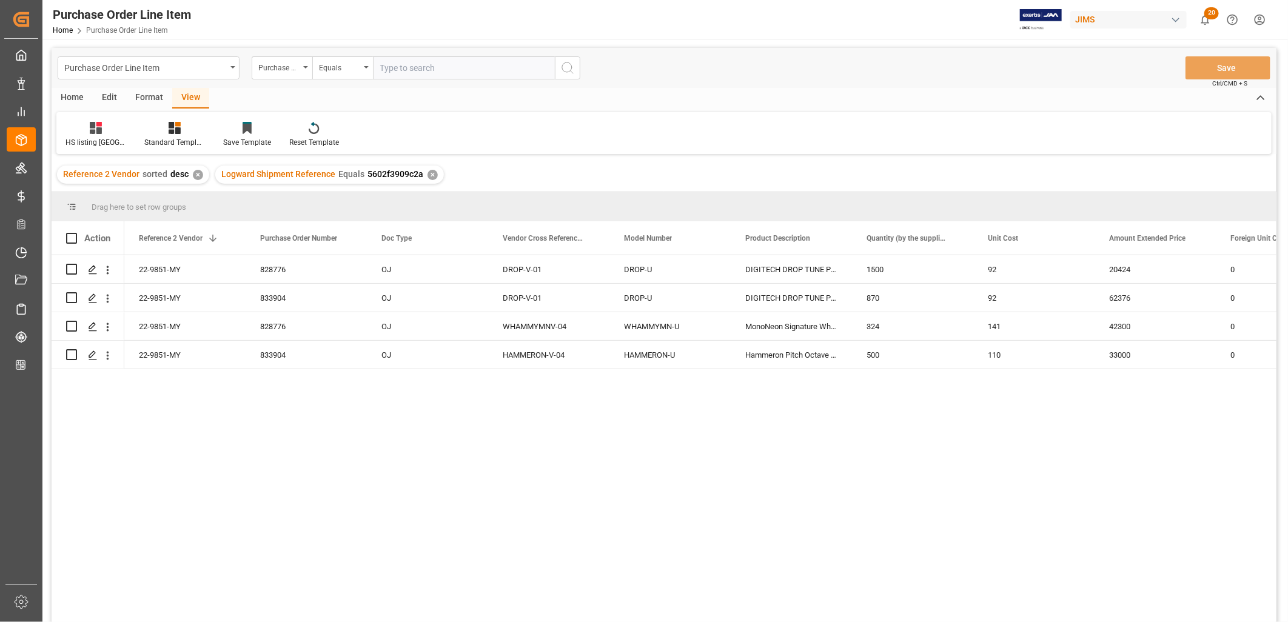
click at [70, 92] on div "Home" at bounding box center [72, 98] width 41 height 21
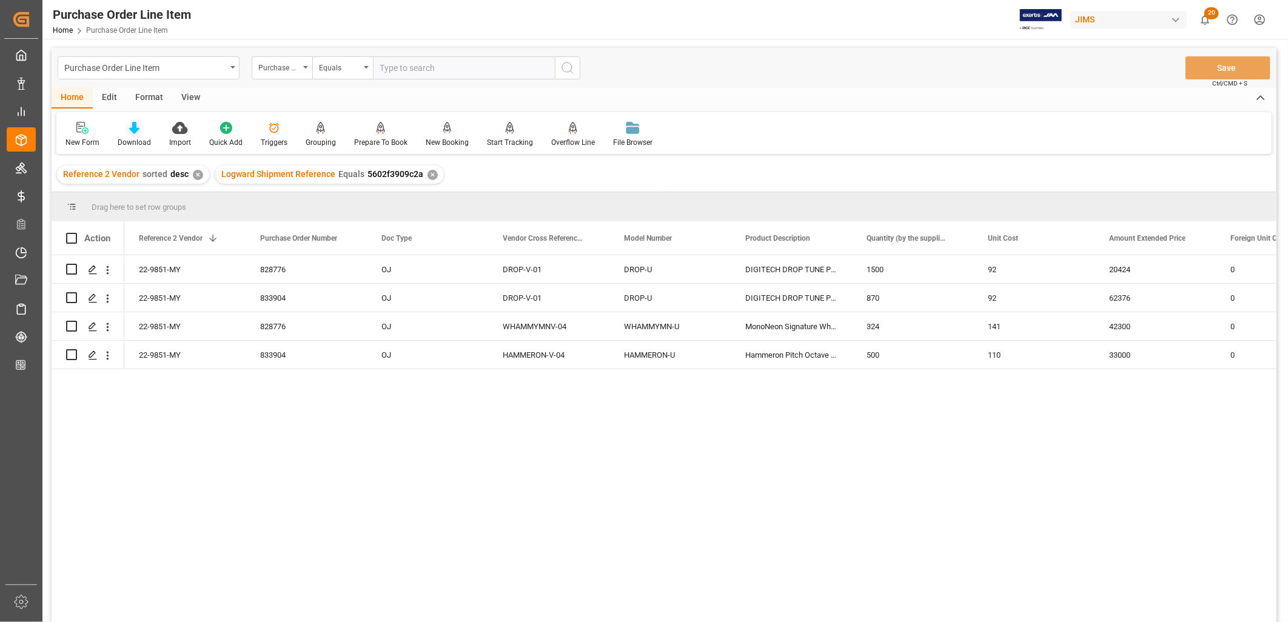
click at [131, 131] on icon at bounding box center [134, 128] width 10 height 12
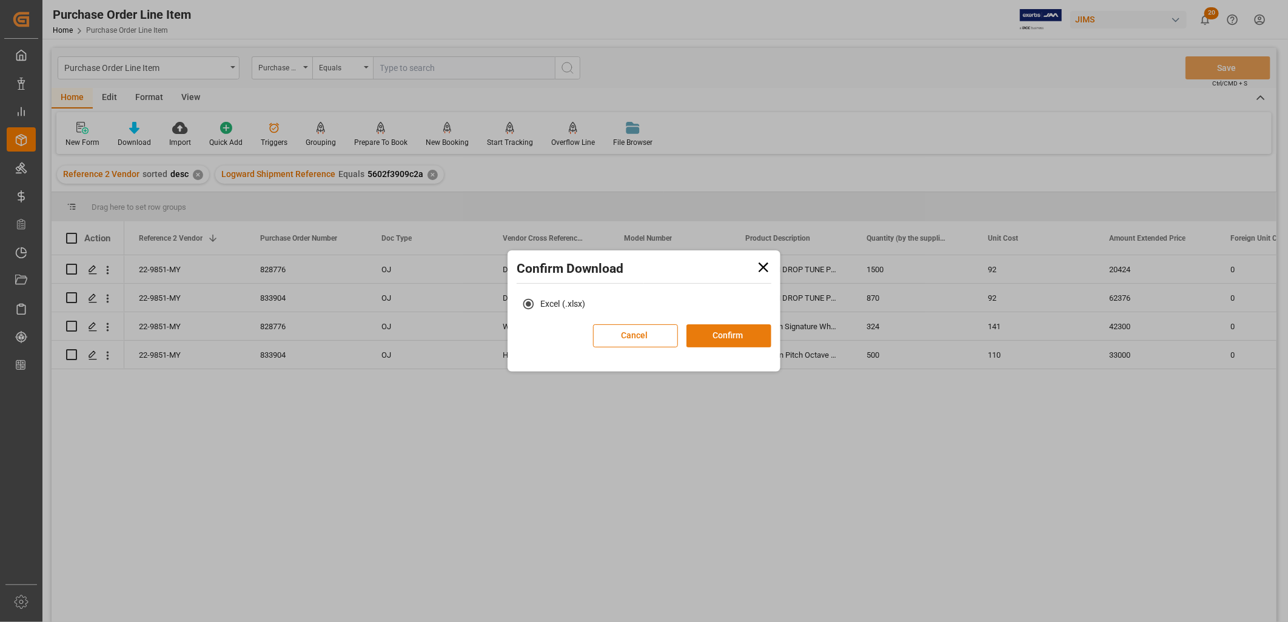
click at [749, 335] on button "Confirm" at bounding box center [729, 336] width 85 height 23
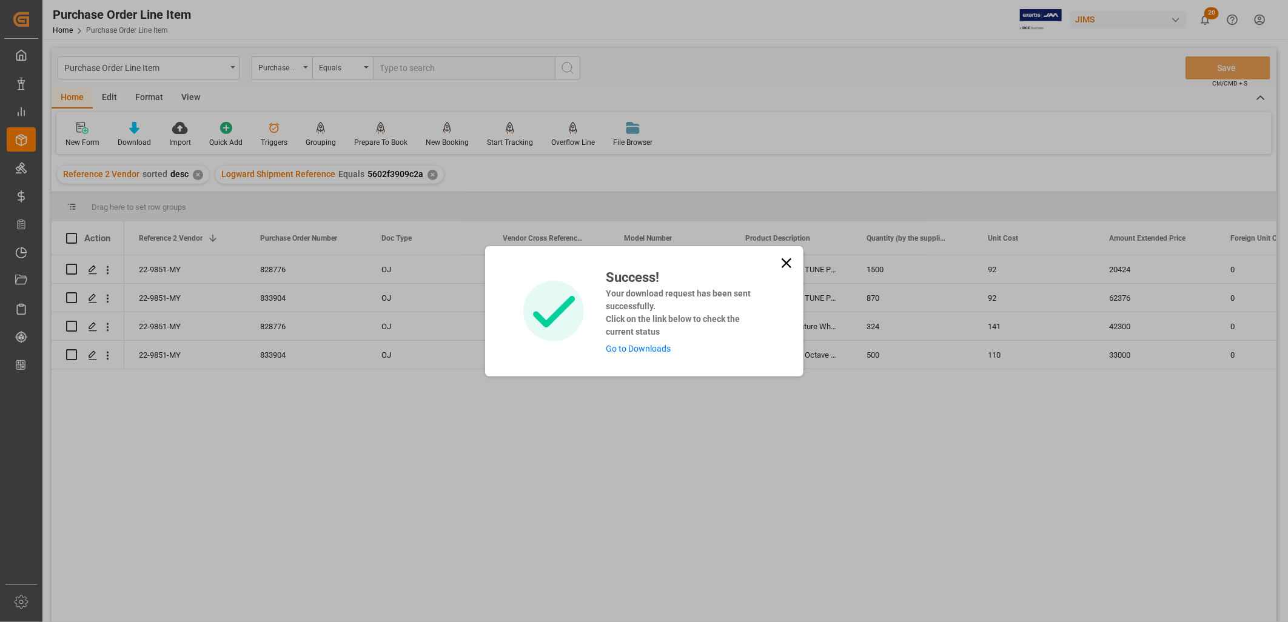
click at [625, 348] on link "Go to Downloads" at bounding box center [638, 349] width 65 height 10
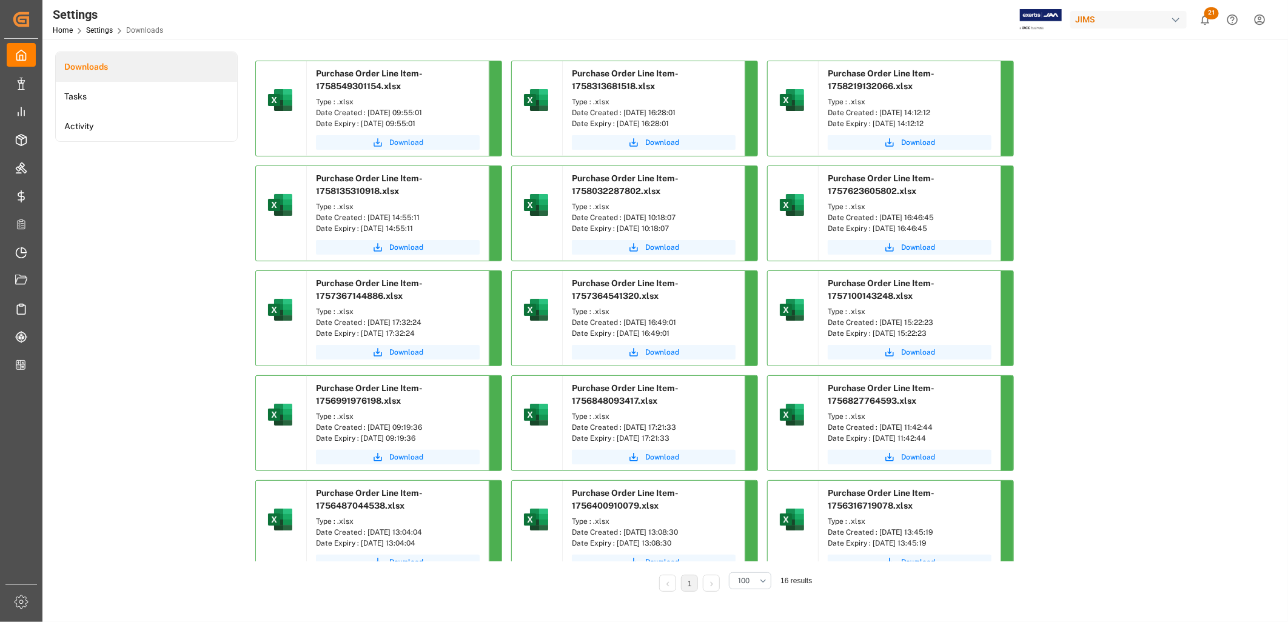
click at [412, 142] on span "Download" at bounding box center [406, 142] width 34 height 11
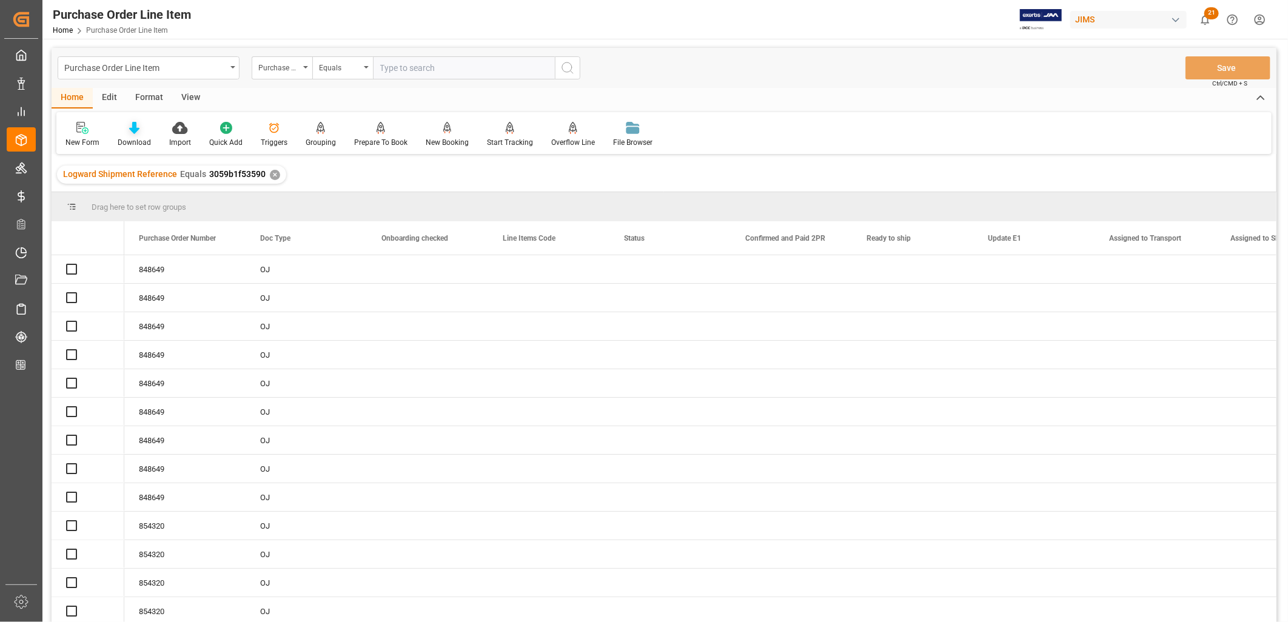
click at [133, 128] on icon at bounding box center [134, 128] width 10 height 12
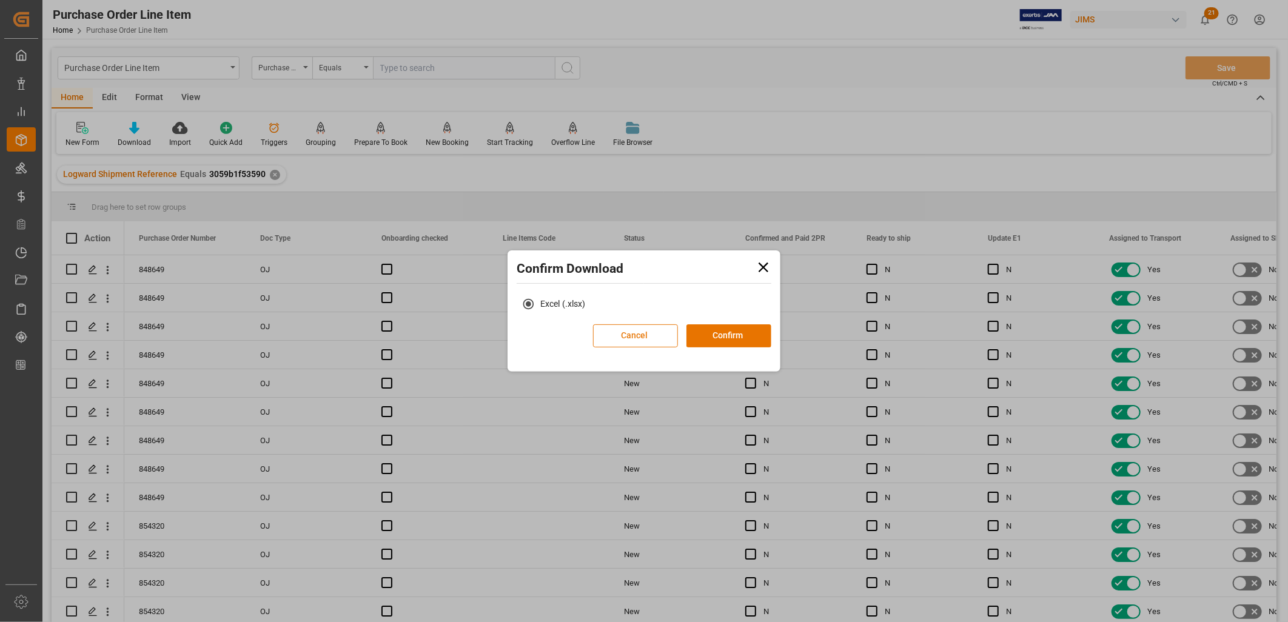
click at [633, 329] on button "Cancel" at bounding box center [635, 336] width 85 height 23
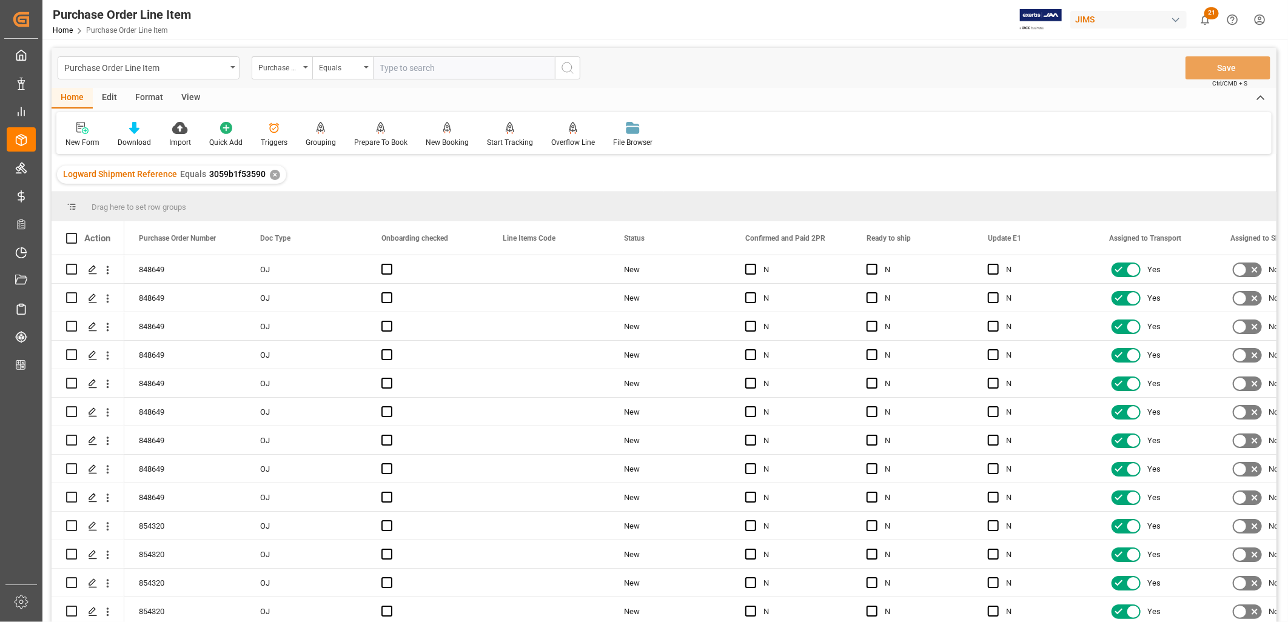
click at [189, 91] on div "View" at bounding box center [190, 98] width 37 height 21
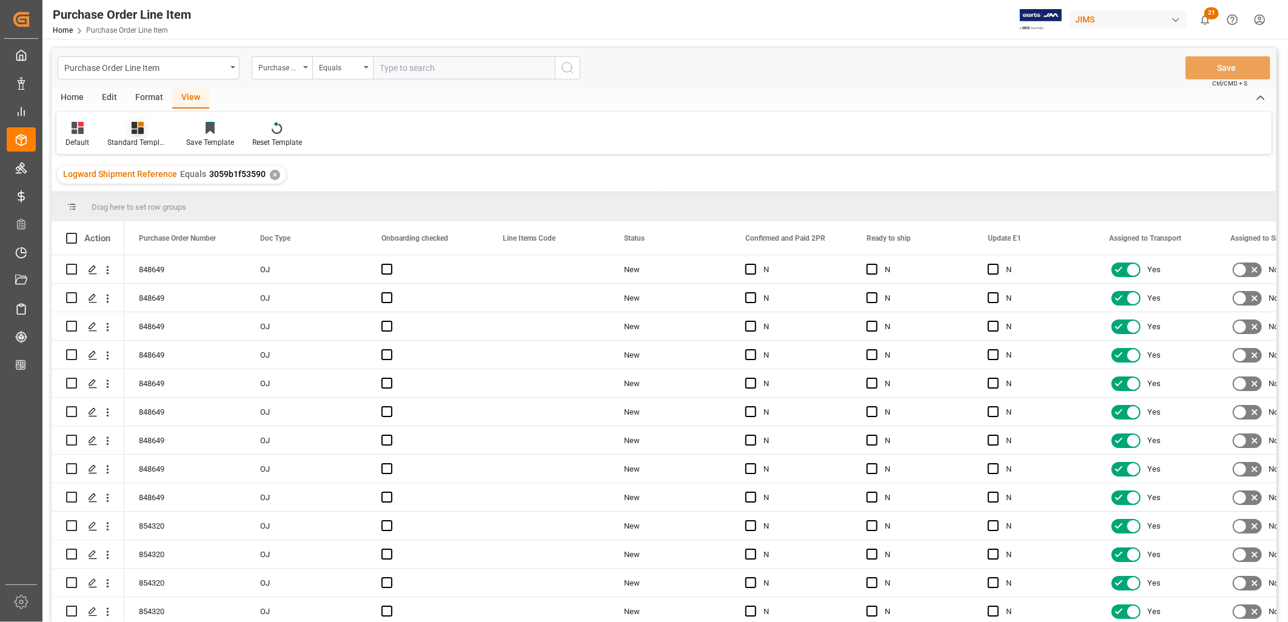
click at [137, 125] on icon at bounding box center [138, 128] width 12 height 12
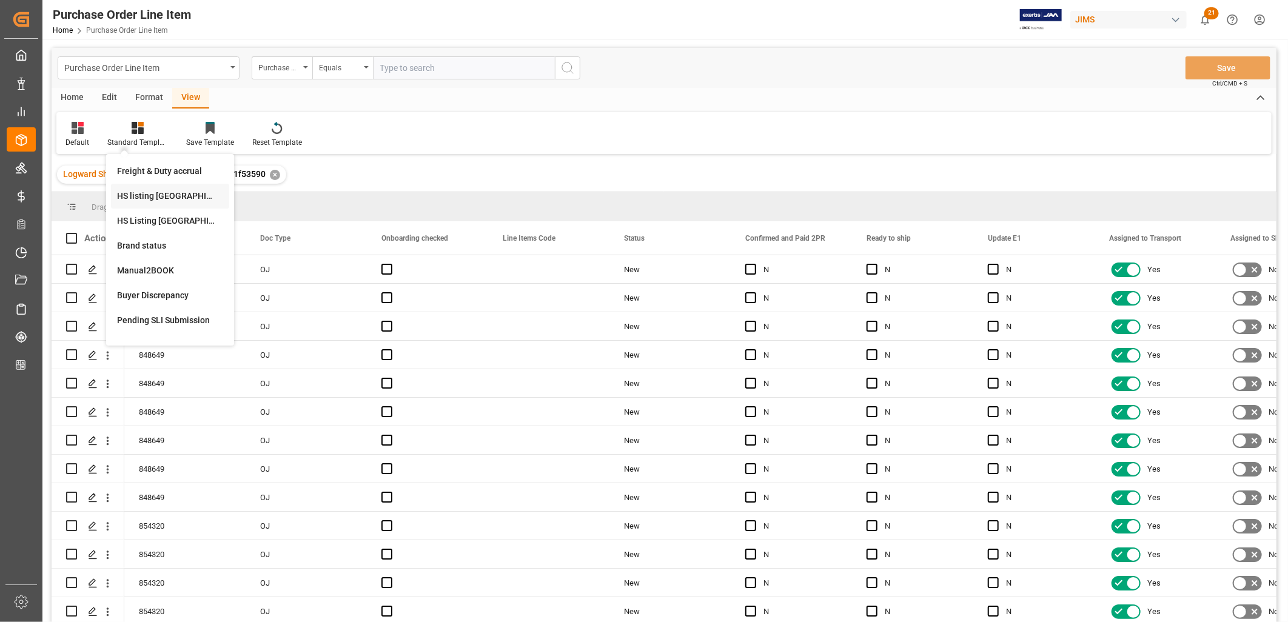
click at [163, 194] on div "HS listing USA" at bounding box center [170, 196] width 106 height 13
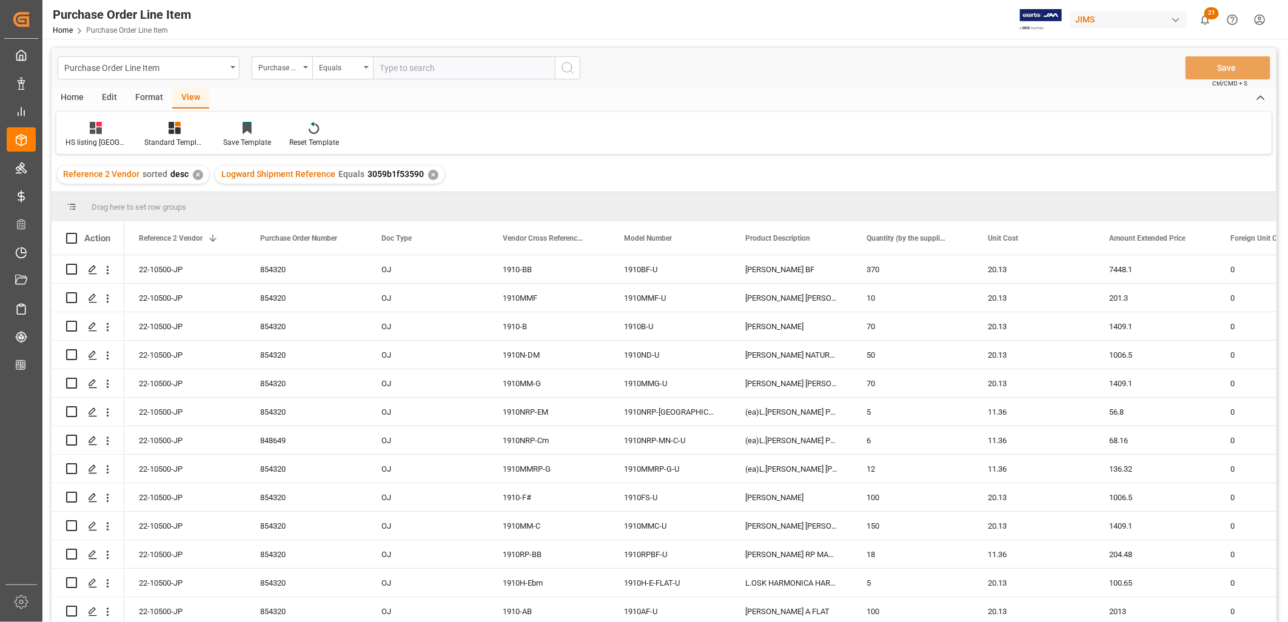
click at [69, 94] on div "Home" at bounding box center [72, 98] width 41 height 21
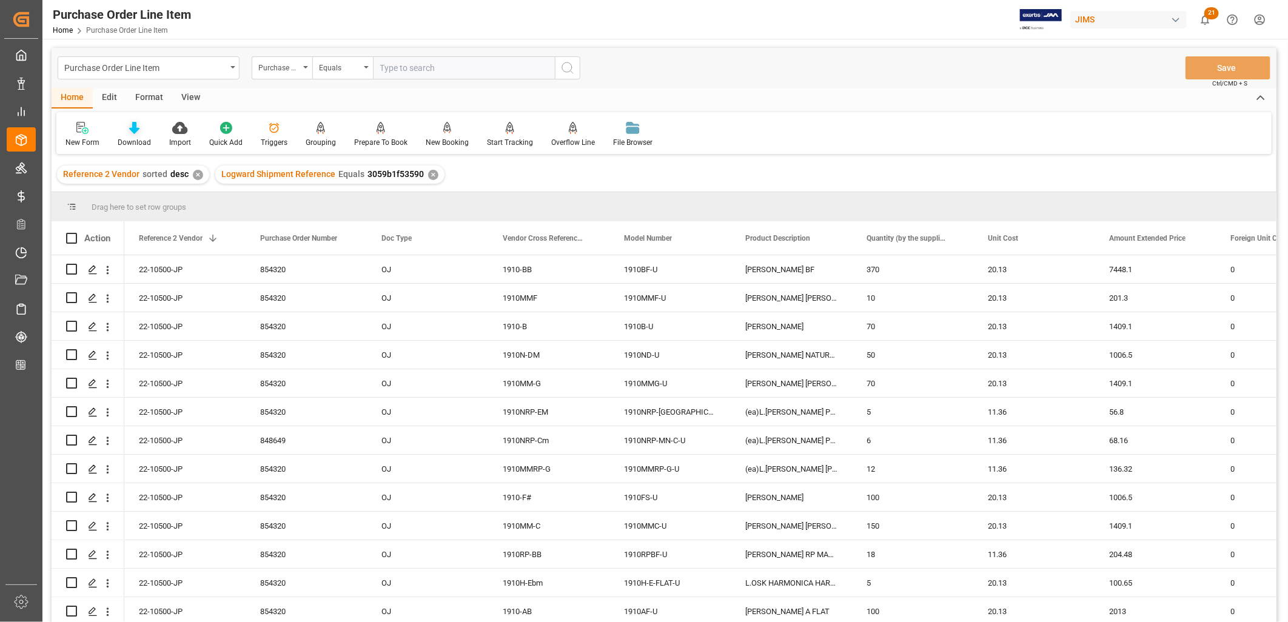
click at [136, 140] on div "Download" at bounding box center [134, 142] width 33 height 11
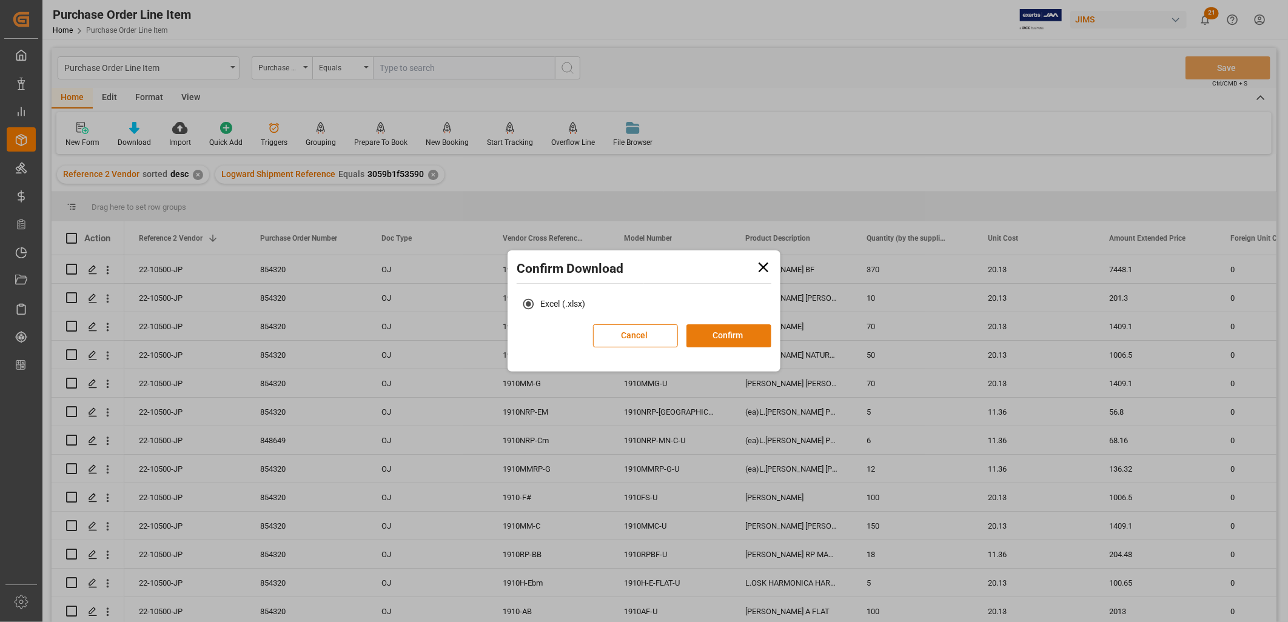
click at [740, 331] on button "Confirm" at bounding box center [729, 336] width 85 height 23
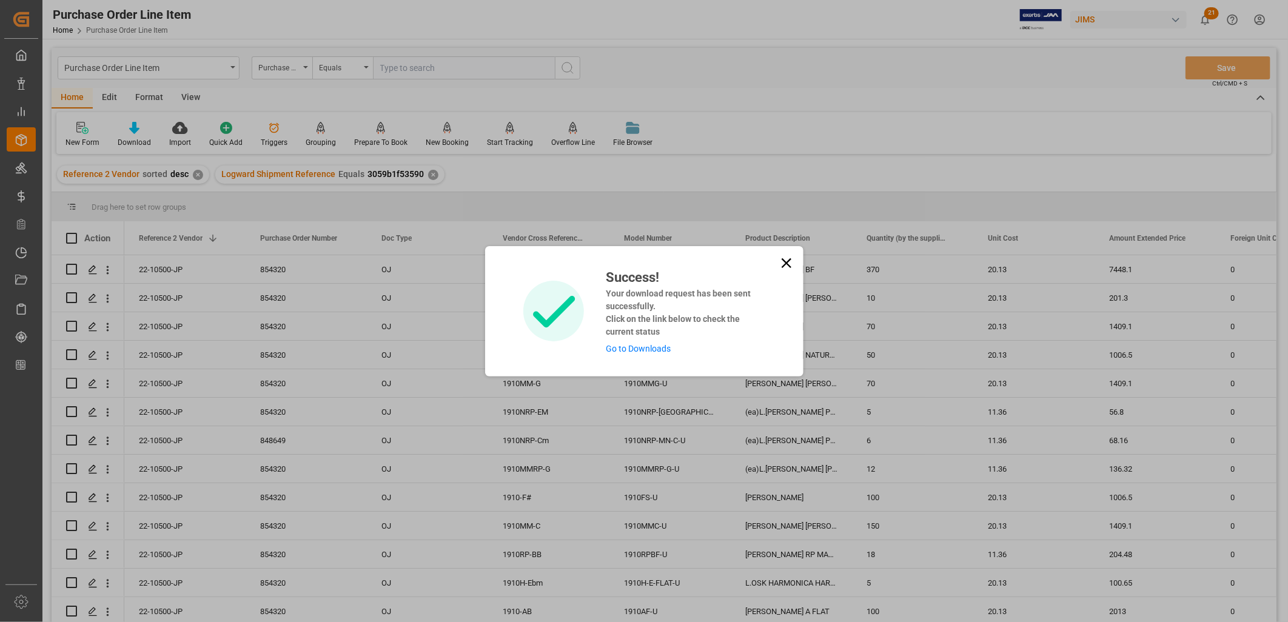
click at [644, 346] on link "Go to Downloads" at bounding box center [638, 349] width 65 height 10
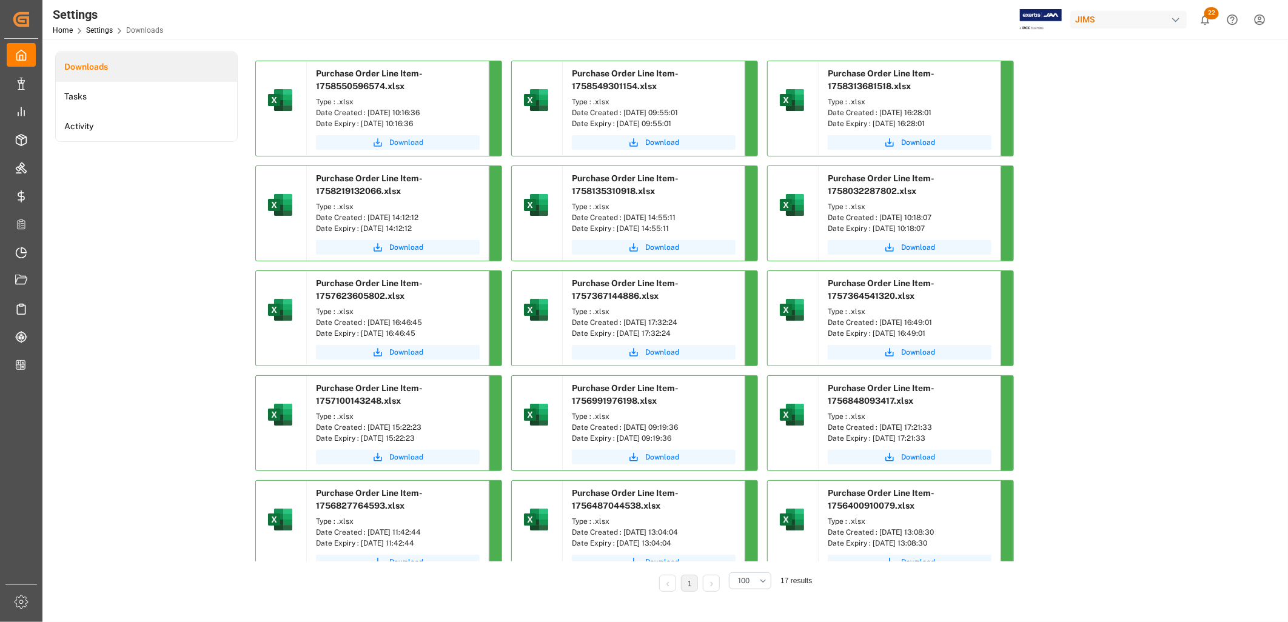
click at [407, 137] on span "Download" at bounding box center [406, 142] width 34 height 11
